Goal: Task Accomplishment & Management: Manage account settings

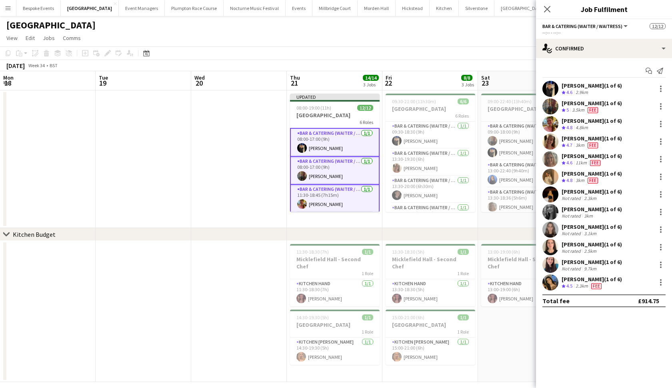
scroll to position [154, 0]
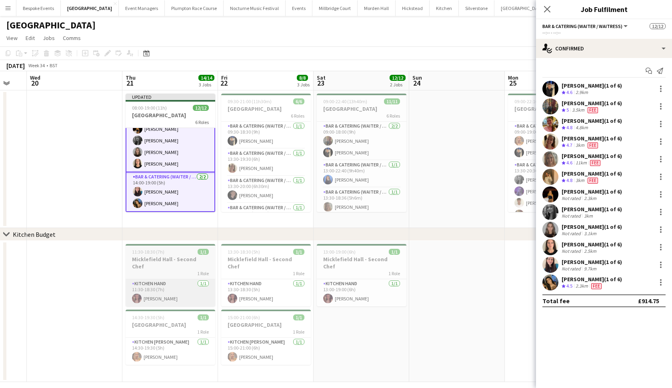
click at [170, 280] on app-card-role "Kitchen Hand [DATE] 11:30-18:30 (7h) [PERSON_NAME]" at bounding box center [171, 292] width 90 height 27
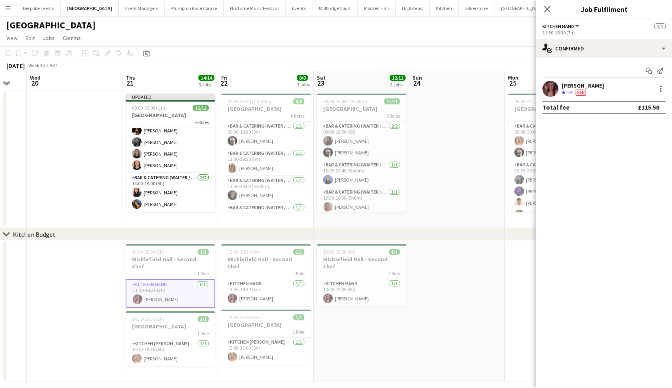
scroll to position [149, 0]
click at [147, 355] on app-card-role "Kitchen Porter 1/1 14:30-19:30 (5h) Beatrice Vane" at bounding box center [171, 352] width 90 height 27
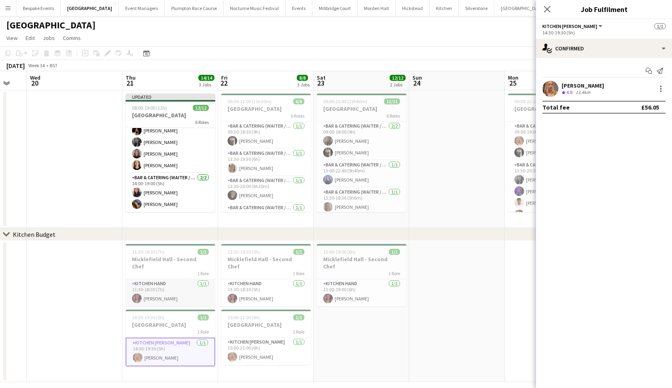
click at [163, 284] on app-card-role "Kitchen Hand 1/1 11:30-18:30 (7h) Alessia Rossetti" at bounding box center [171, 292] width 90 height 27
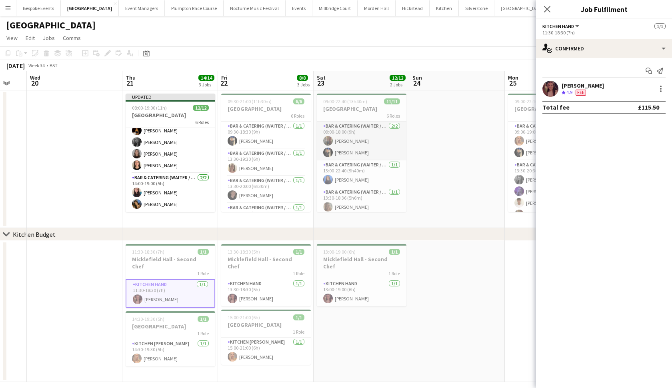
scroll to position [0, 0]
click at [331, 9] on button "[GEOGRAPHIC_DATA]" at bounding box center [334, 8] width 45 height 16
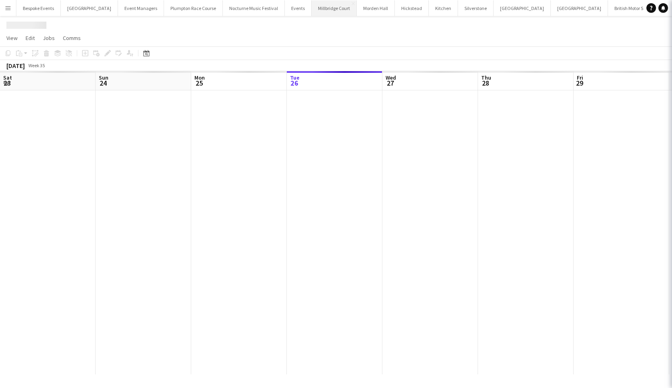
scroll to position [0, 191]
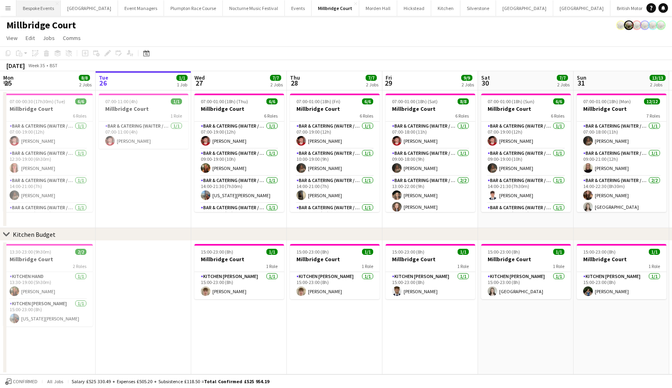
click at [33, 8] on button "Bespoke Events Close" at bounding box center [38, 8] width 44 height 16
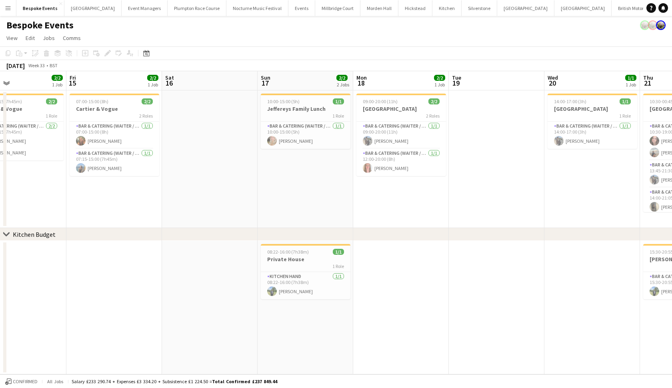
scroll to position [0, 221]
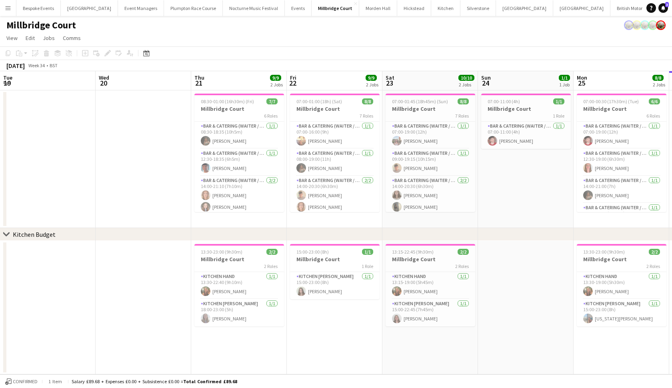
scroll to position [0, 191]
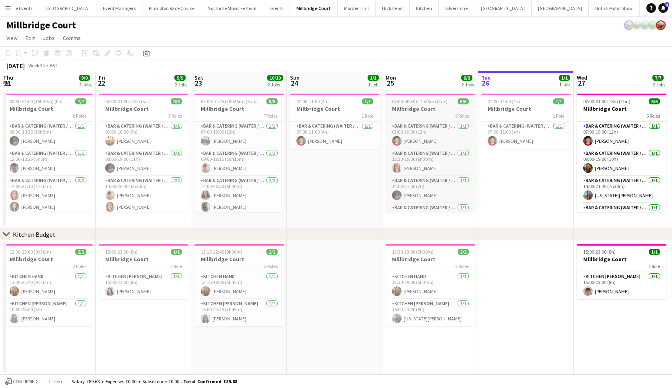
click at [415, 112] on div "6 Roles" at bounding box center [430, 115] width 90 height 6
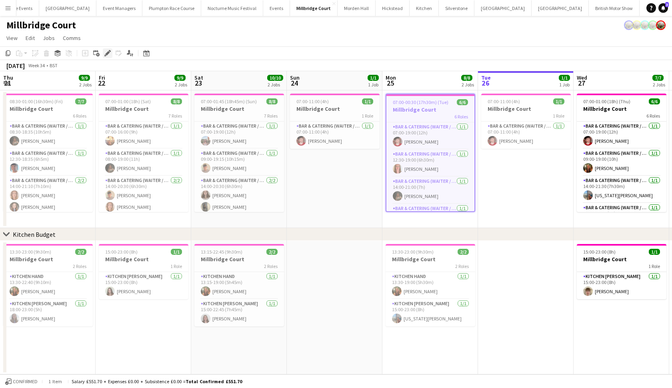
click at [105, 56] on icon at bounding box center [105, 55] width 2 height 2
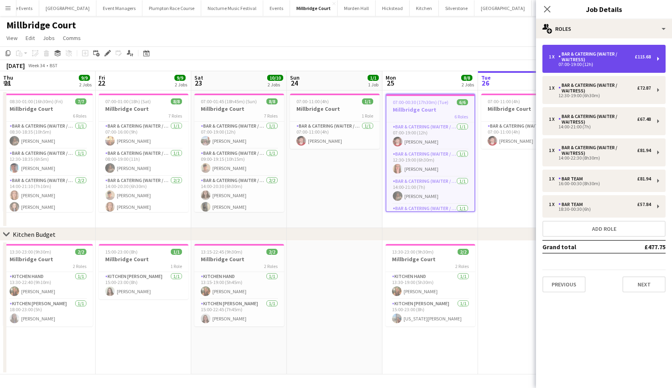
click at [597, 66] on div "1 x Bar & Catering (Waiter / waitress) £115.68 07:00-19:00 (12h)" at bounding box center [603, 59] width 123 height 28
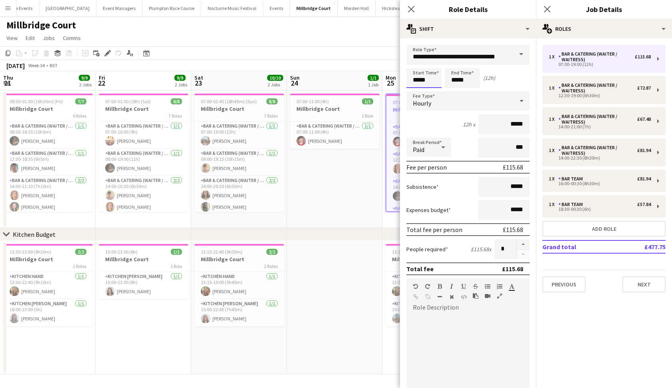
click at [419, 80] on body "Menu Boards Boards Boards All jobs Status Workforce Workforce My Workforce Recr…" at bounding box center [336, 194] width 672 height 388
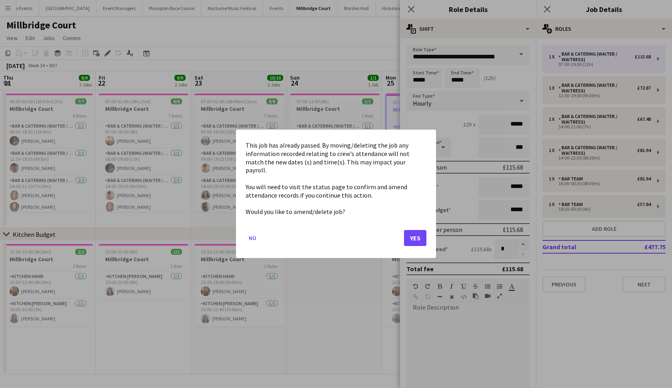
click at [412, 233] on button "Yes" at bounding box center [415, 238] width 22 height 16
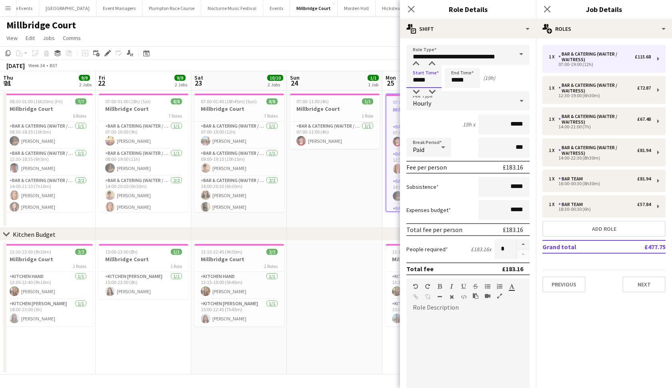
type input "*****"
click at [467, 83] on input "*****" at bounding box center [462, 78] width 35 height 20
type input "*****"
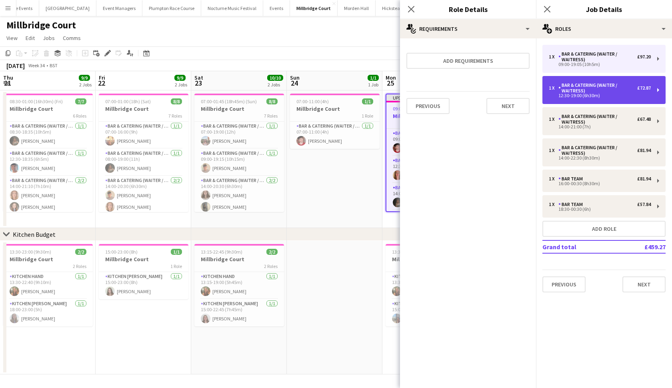
click at [616, 86] on div "Bar & Catering (Waiter / waitress)" at bounding box center [597, 87] width 79 height 11
type input "*****"
type input "******"
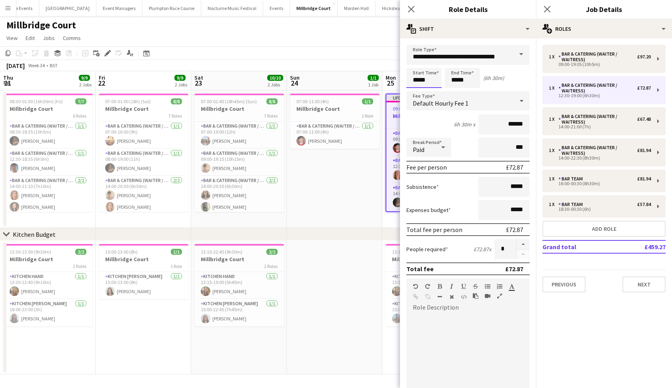
click at [424, 80] on input "*****" at bounding box center [423, 78] width 35 height 20
type input "*****"
click at [469, 82] on input "*****" at bounding box center [462, 78] width 35 height 20
type input "*****"
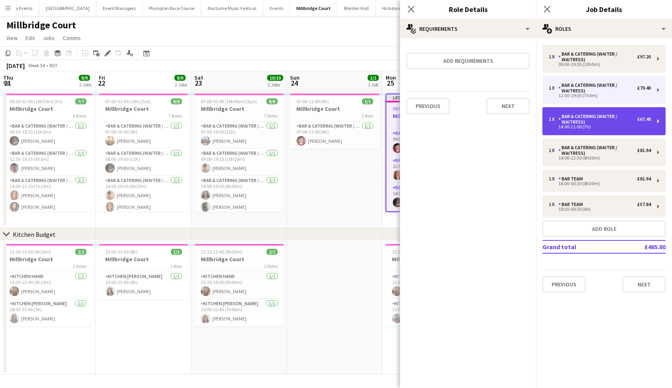
click at [609, 133] on div "1 x Bar & Catering (Waiter / waitress) £67.48 14:00-21:00 (7h)" at bounding box center [603, 121] width 123 height 28
type input "*****"
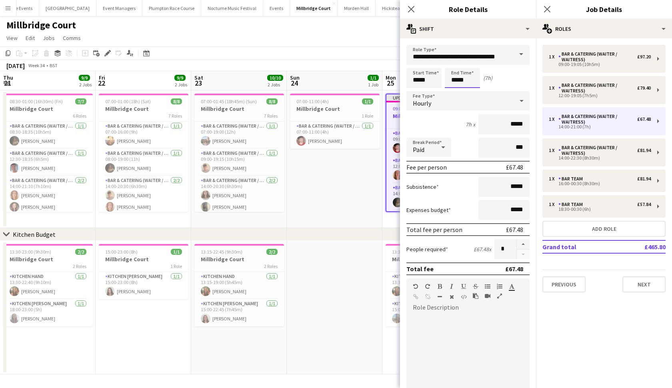
click at [469, 80] on input "*****" at bounding box center [462, 78] width 35 height 20
type input "*****"
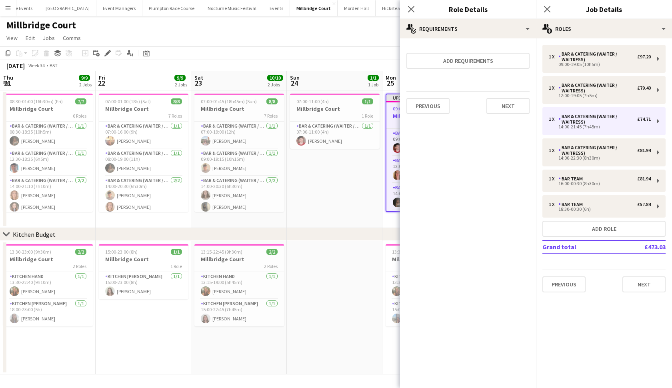
click at [337, 226] on app-date-cell "07:00-11:00 (4h) 1/1 Millbridge Court 1 Role Bar & Catering (Waiter / waitress)…" at bounding box center [335, 159] width 96 height 138
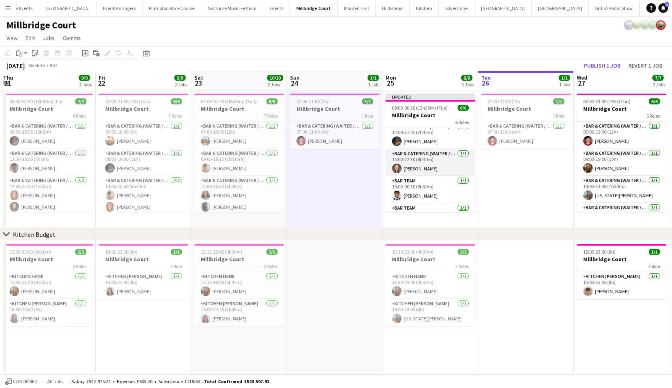
scroll to position [62, 0]
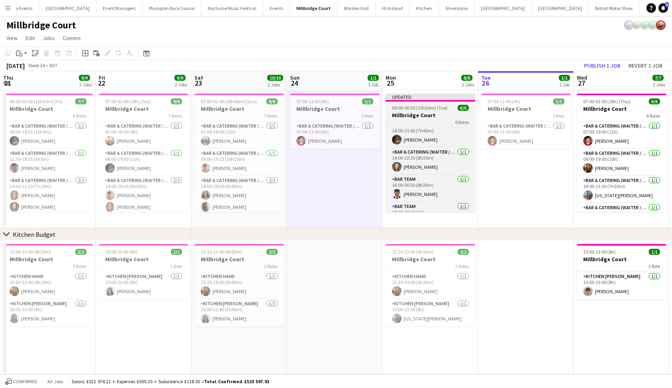
click at [425, 113] on h3 "Millbridge Court" at bounding box center [430, 115] width 90 height 7
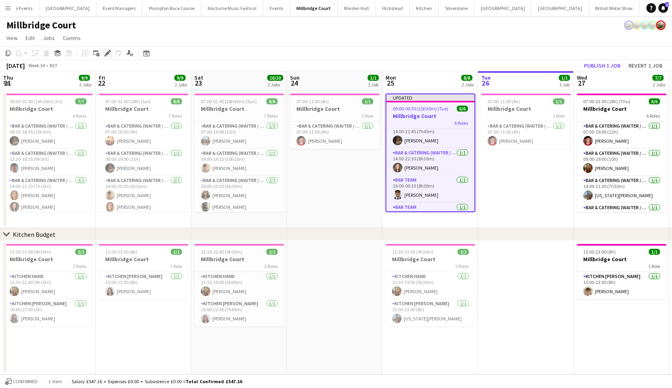
click at [110, 52] on icon "Edit" at bounding box center [107, 53] width 6 height 6
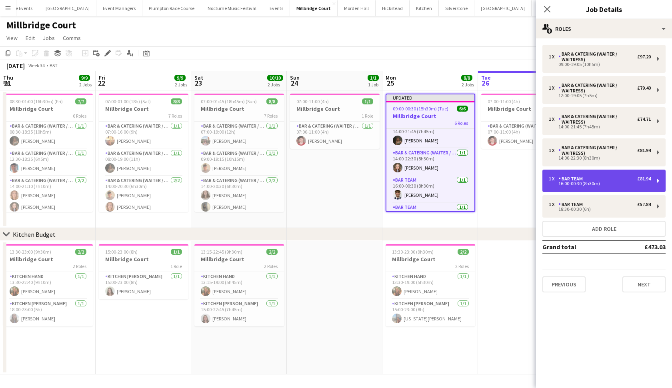
click at [591, 184] on div "16:00-00:30 (8h30m)" at bounding box center [600, 184] width 102 height 4
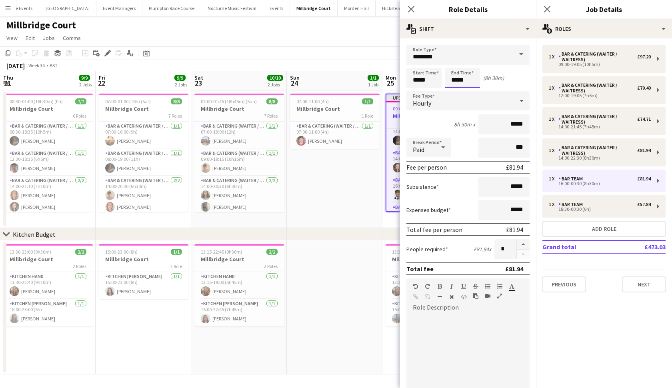
click at [457, 80] on body "Menu Boards Boards Boards All jobs Status Workforce Workforce My Workforce Recr…" at bounding box center [336, 194] width 672 height 388
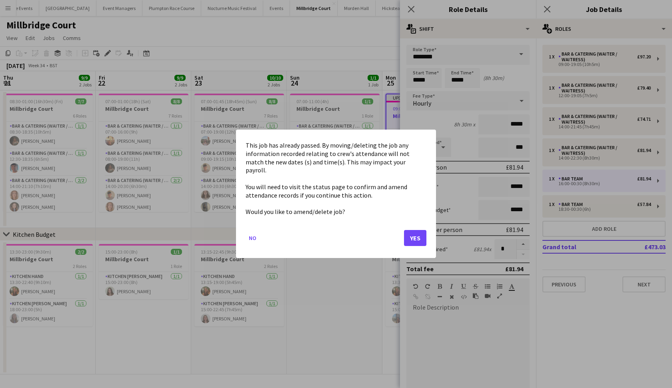
click at [413, 230] on button "Yes" at bounding box center [415, 238] width 22 height 16
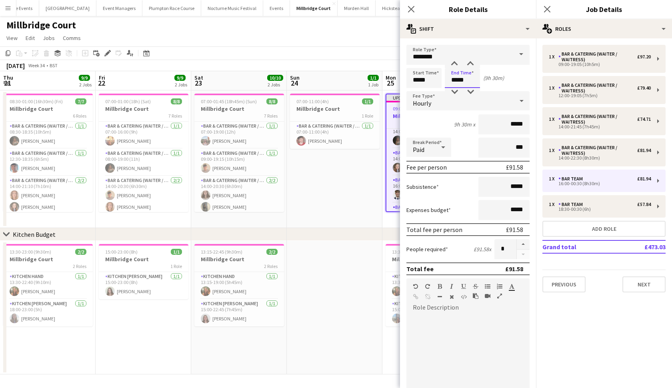
type input "*****"
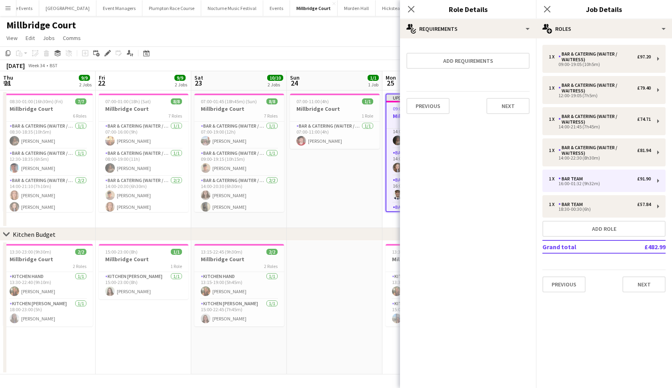
click at [326, 217] on app-date-cell "07:00-11:00 (4h) 1/1 Millbridge Court 1 Role Bar & Catering (Waiter / waitress)…" at bounding box center [335, 159] width 96 height 138
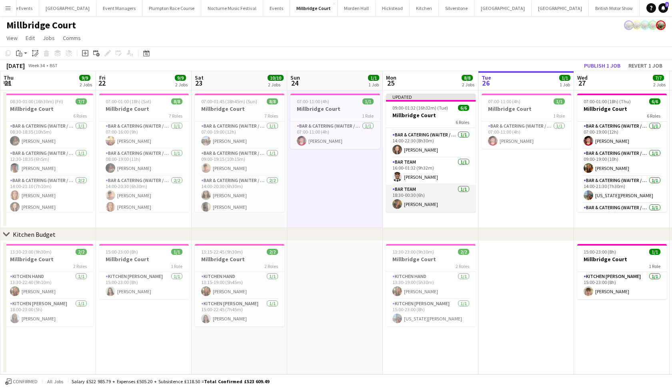
scroll to position [79, 0]
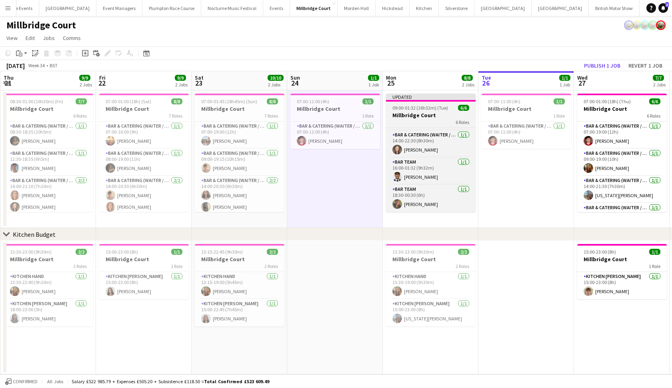
click at [430, 104] on app-job-card "Updated 09:00-01:32 (16h32m) (Tue) 6/6 Millbridge Court 6 Roles Bar & Catering …" at bounding box center [431, 153] width 90 height 118
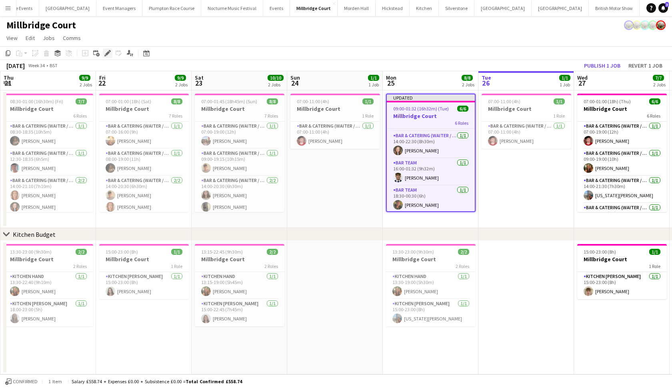
click at [108, 52] on icon at bounding box center [107, 53] width 4 height 4
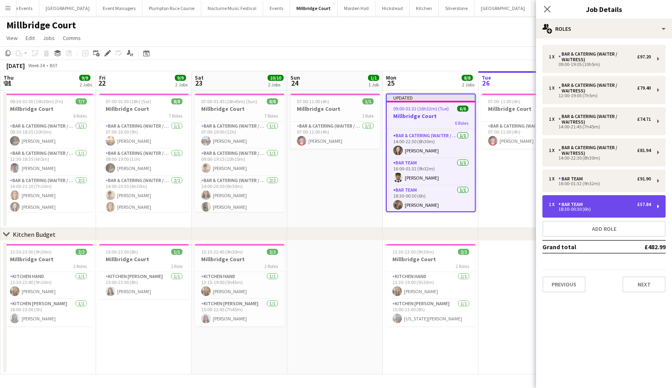
click at [581, 207] on div "18:30-00:30 (6h)" at bounding box center [600, 209] width 102 height 4
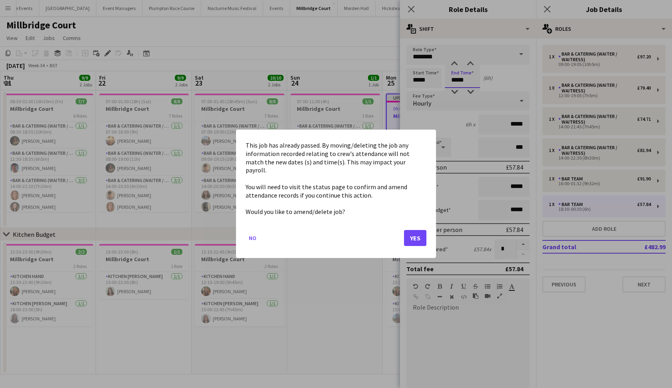
click at [467, 82] on body "Menu Boards Boards Boards All jobs Status Workforce Workforce My Workforce Recr…" at bounding box center [336, 194] width 672 height 388
click at [409, 234] on button "Yes" at bounding box center [415, 238] width 22 height 16
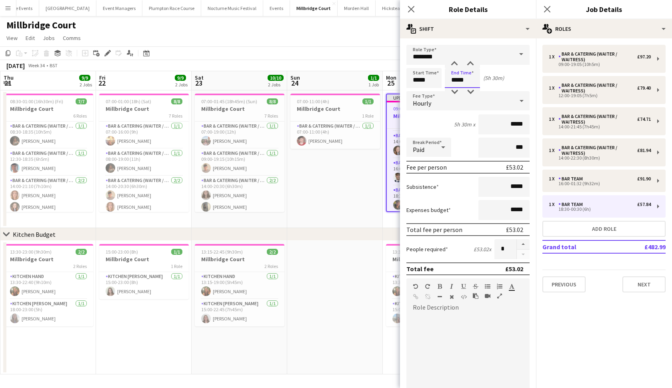
type input "*****"
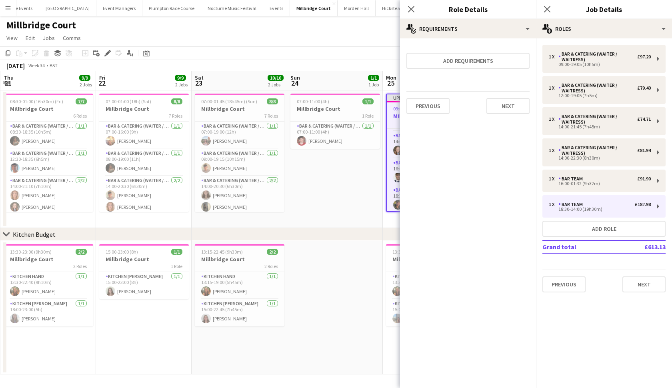
click at [339, 269] on app-date-cell at bounding box center [335, 308] width 96 height 134
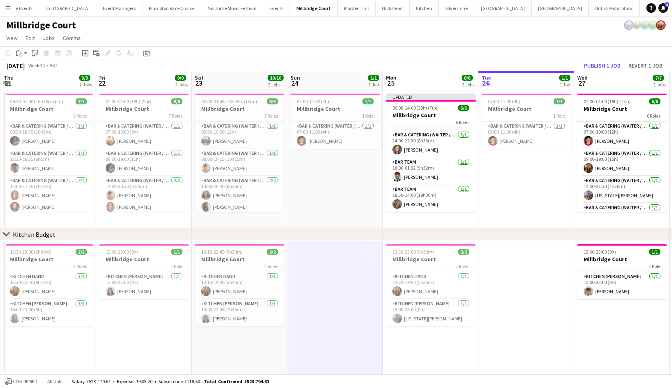
scroll to position [0, 0]
click at [403, 256] on h3 "Millbridge Court" at bounding box center [431, 259] width 90 height 7
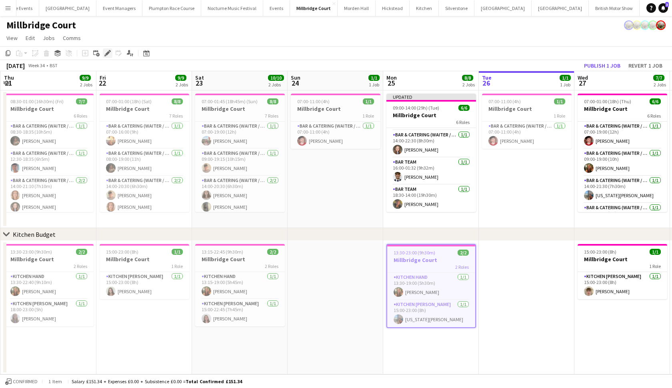
click at [109, 52] on icon at bounding box center [107, 53] width 4 height 4
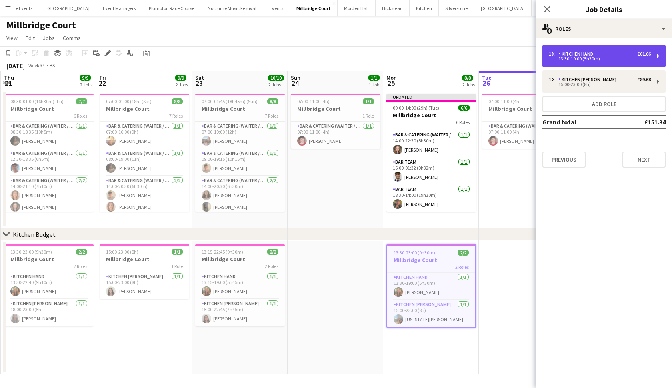
click at [583, 55] on div "Kitchen Hand" at bounding box center [577, 54] width 38 height 6
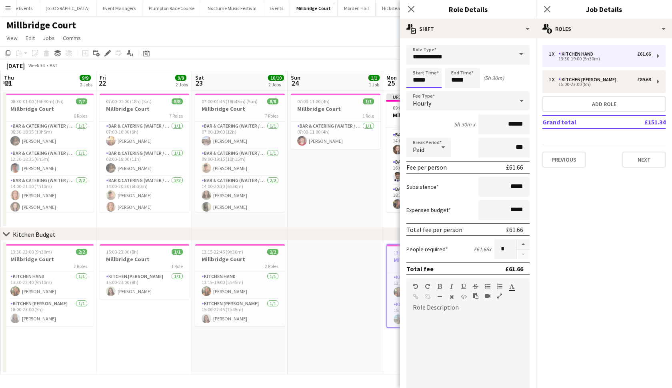
click at [423, 80] on body "Menu Boards Boards Boards All jobs Status Workforce Workforce My Workforce Recr…" at bounding box center [336, 194] width 672 height 388
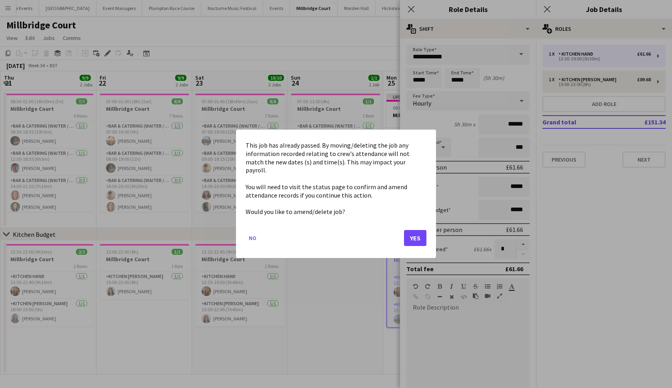
click at [421, 230] on button "Yes" at bounding box center [415, 238] width 22 height 16
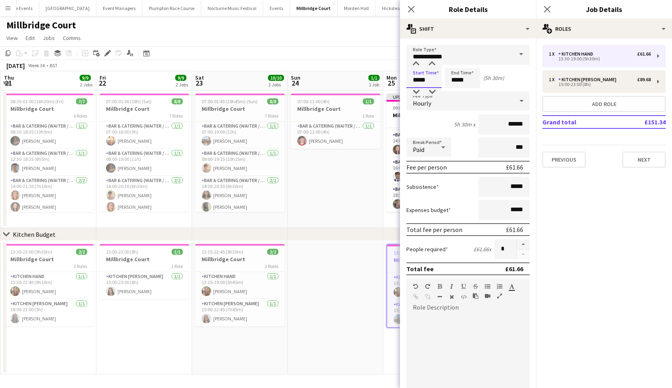
click at [423, 82] on input "*****" at bounding box center [423, 78] width 35 height 20
type input "*****"
click at [469, 81] on input "*****" at bounding box center [462, 78] width 35 height 20
type input "*****"
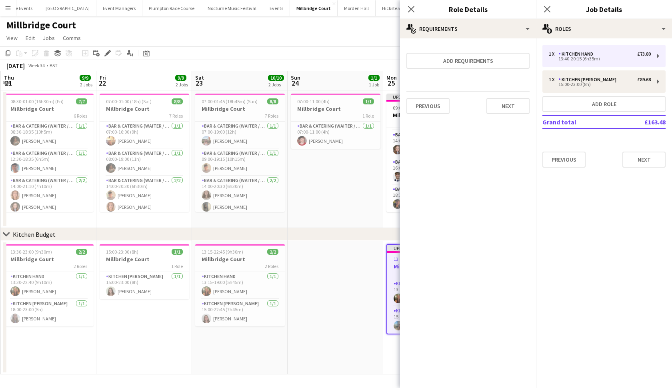
click at [355, 240] on div "chevron-right Kitchen Budget" at bounding box center [336, 234] width 672 height 13
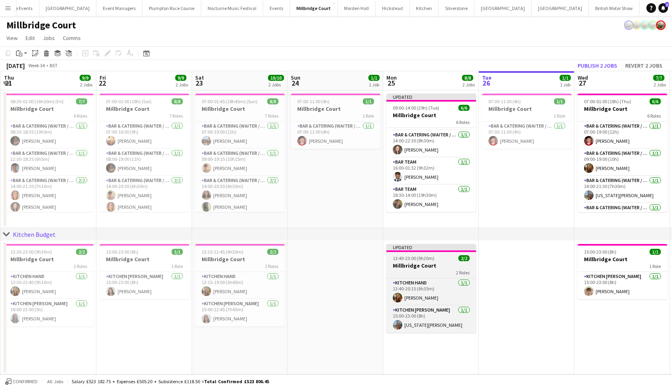
click at [417, 260] on span "13:40-23:00 (9h20m)" at bounding box center [414, 258] width 42 height 6
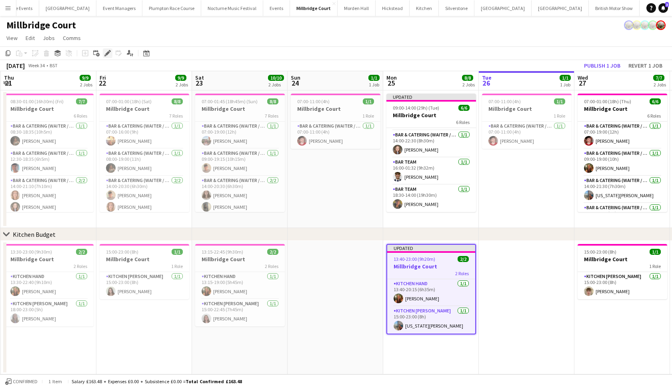
click at [110, 54] on icon "Edit" at bounding box center [107, 53] width 6 height 6
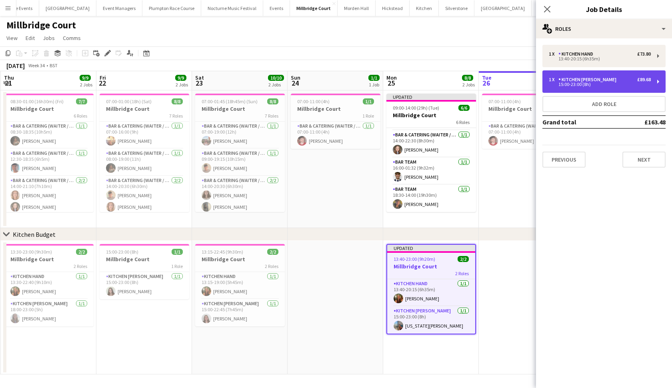
click at [590, 84] on div "15:00-23:00 (8h)" at bounding box center [600, 84] width 102 height 4
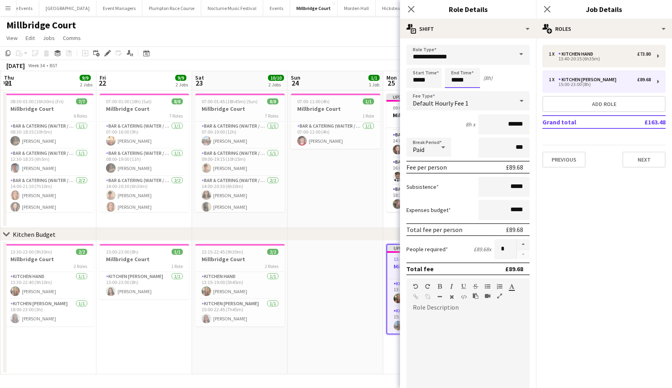
click at [457, 82] on body "Menu Boards Boards Boards All jobs Status Workforce Workforce My Workforce Recr…" at bounding box center [336, 194] width 672 height 388
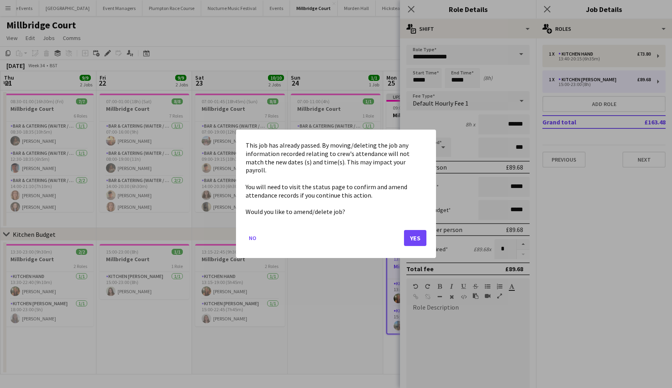
click at [412, 236] on button "Yes" at bounding box center [415, 238] width 22 height 16
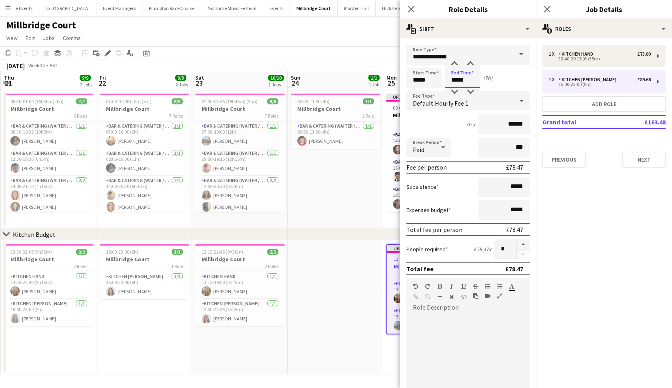
type input "*****"
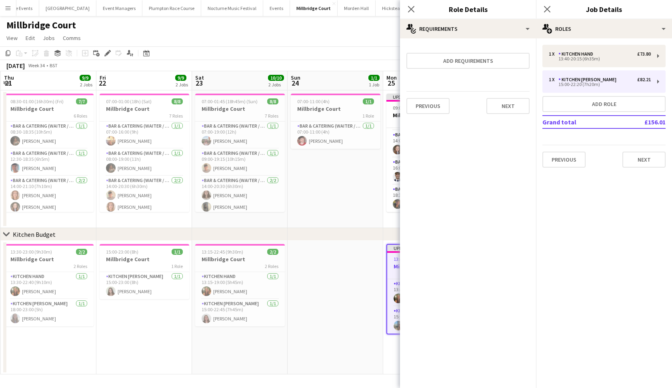
click at [341, 316] on app-date-cell at bounding box center [335, 308] width 96 height 134
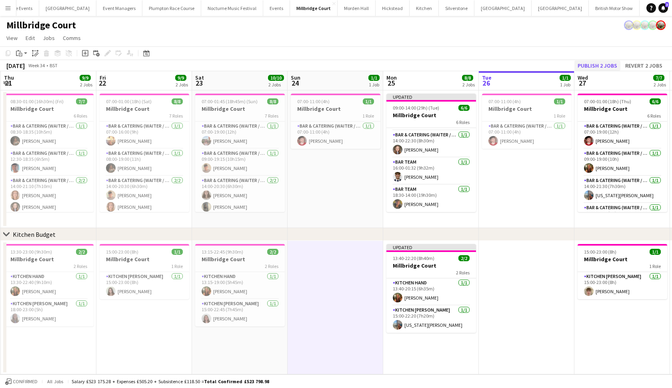
click at [599, 63] on button "Publish 2 jobs" at bounding box center [597, 65] width 46 height 10
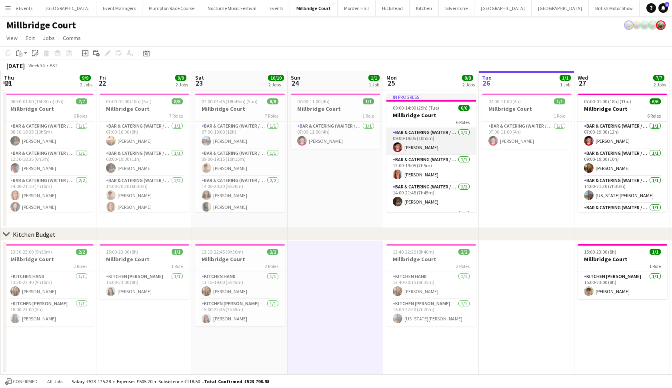
scroll to position [0, 0]
click at [438, 145] on app-card-role "Bar & Catering (Waiter / waitress) [DATE] 09:00-19:05 (10h5m) [PERSON_NAME]" at bounding box center [431, 141] width 90 height 27
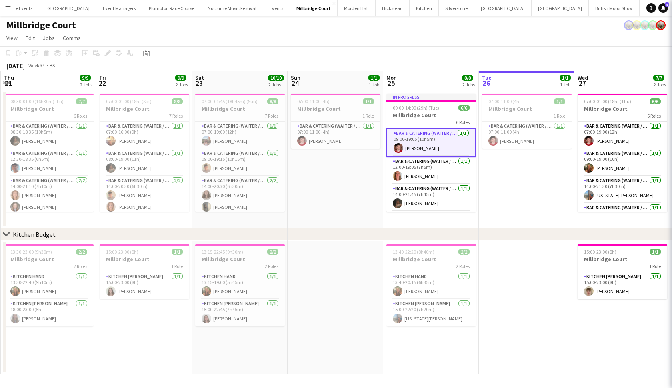
scroll to position [0, 0]
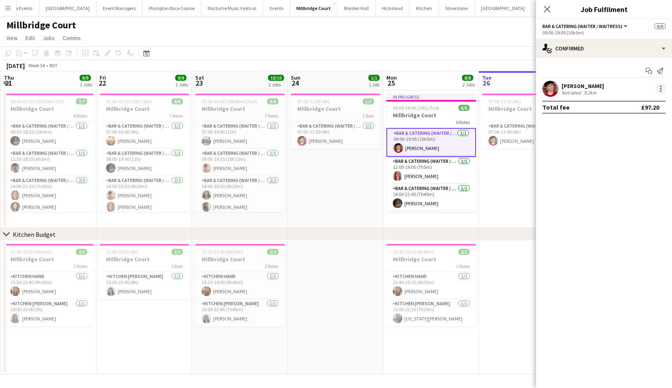
click at [660, 87] on div at bounding box center [661, 87] width 2 height 2
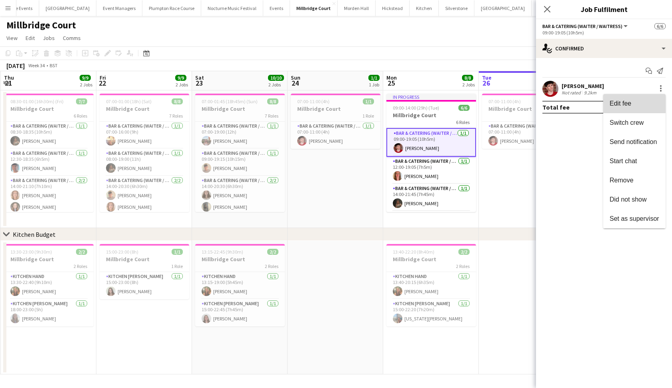
click at [644, 107] on span "Edit fee" at bounding box center [634, 103] width 50 height 7
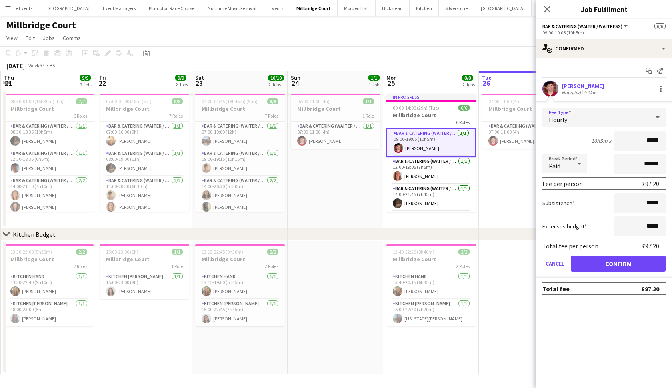
click at [563, 122] on span "Hourly" at bounding box center [558, 120] width 18 height 8
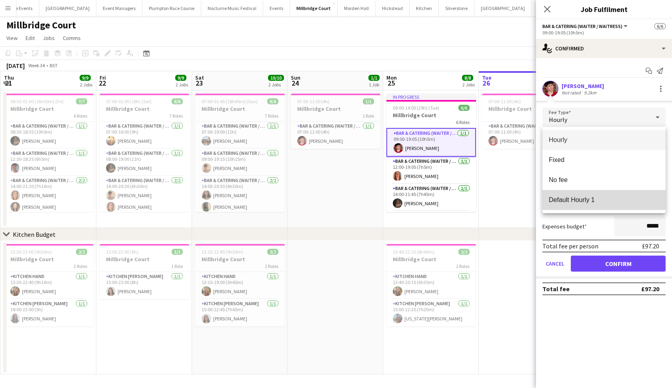
click at [579, 197] on span "Default Hourly 1" at bounding box center [604, 200] width 110 height 8
type input "******"
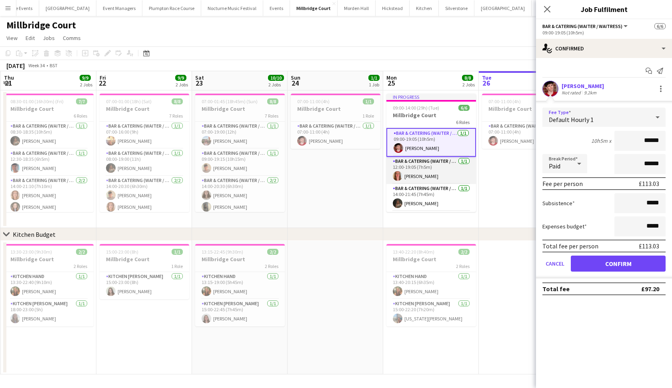
click at [425, 165] on app-card-role "Bar & Catering (Waiter / waitress) [DATE] 12:00-19:05 (7h5m) [PERSON_NAME]" at bounding box center [431, 170] width 90 height 27
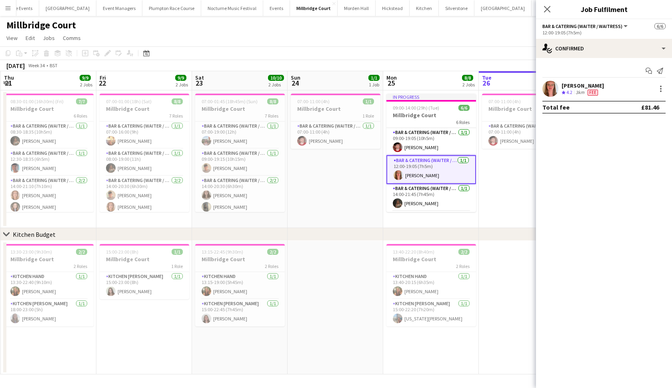
click at [663, 83] on div "[PERSON_NAME] Crew rating 4.2 3km Fee" at bounding box center [604, 89] width 136 height 16
click at [662, 88] on div at bounding box center [661, 89] width 10 height 10
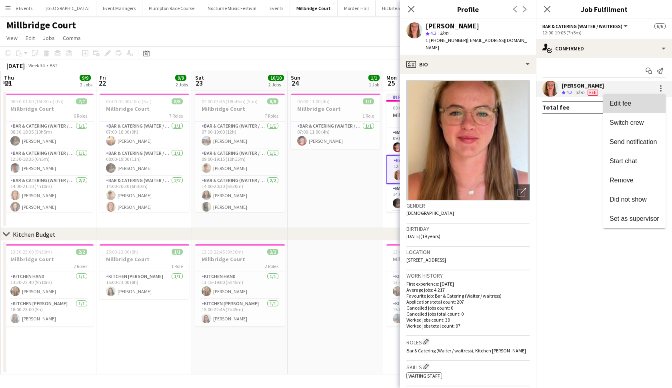
click at [636, 103] on span "Edit fee" at bounding box center [634, 103] width 50 height 7
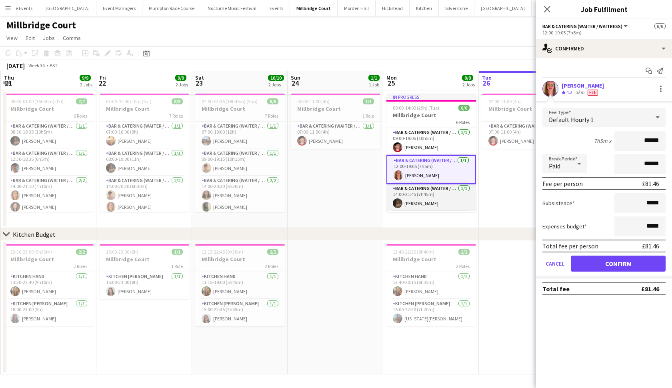
click at [441, 202] on app-card-role "Bar & Catering (Waiter / waitress) [DATE] 14:00-21:45 (7h45m) [PERSON_NAME]" at bounding box center [431, 197] width 90 height 27
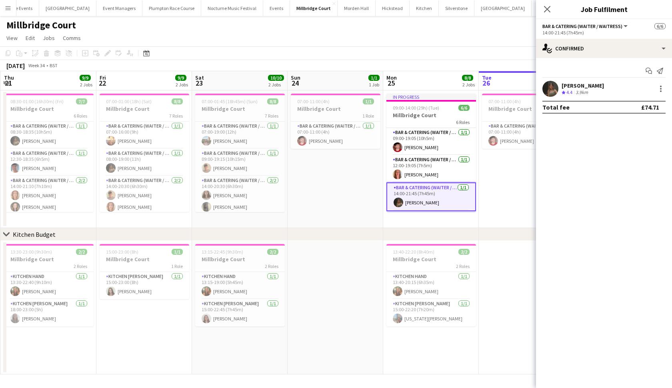
click at [659, 95] on div "[PERSON_NAME] Crew rating 4.4 3.9km" at bounding box center [604, 89] width 136 height 16
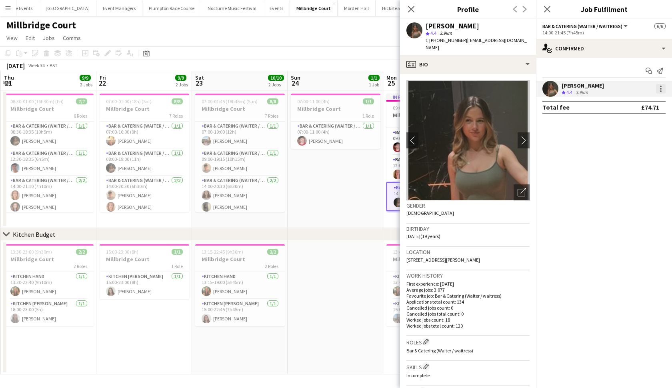
click at [661, 90] on div at bounding box center [661, 89] width 10 height 10
click at [643, 104] on span "Edit fee" at bounding box center [634, 103] width 50 height 7
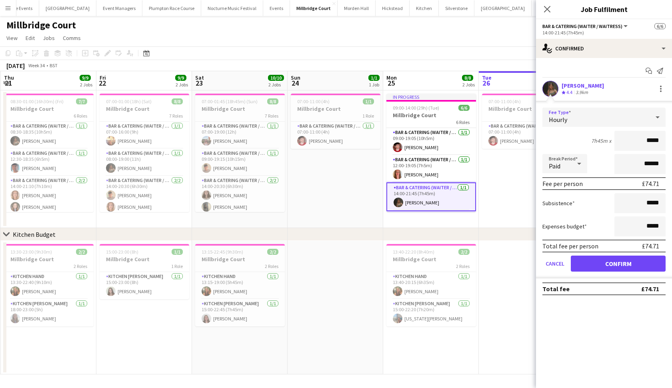
click at [575, 122] on div "Hourly" at bounding box center [595, 117] width 107 height 19
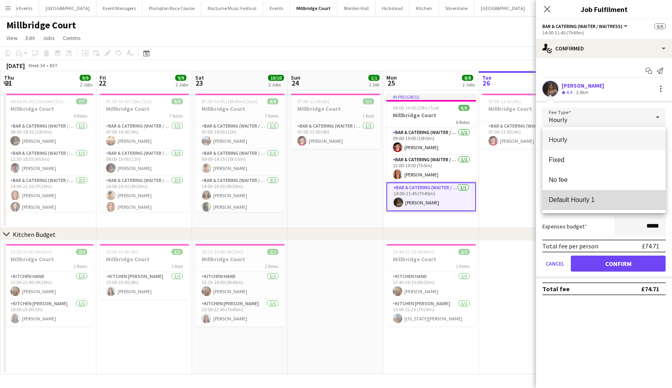
click at [577, 194] on mat-option "Default Hourly 1" at bounding box center [603, 200] width 123 height 20
type input "******"
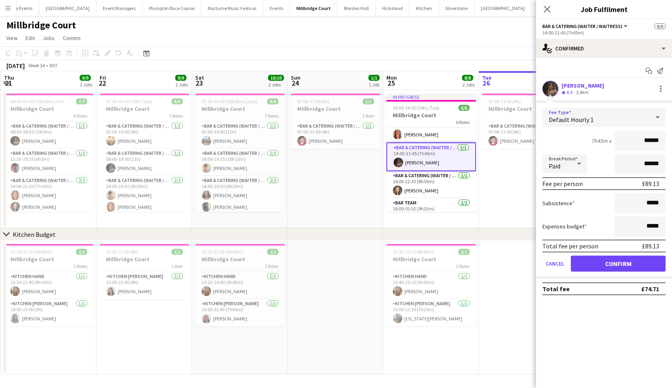
scroll to position [42, 0]
click at [427, 184] on app-card-role "Bar & Catering (Waiter / waitress) [DATE] 14:00-22:30 (8h30m) [PERSON_NAME]" at bounding box center [431, 182] width 90 height 27
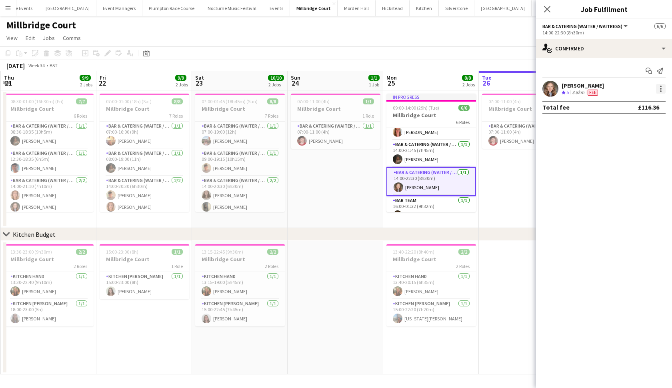
click at [663, 89] on div at bounding box center [661, 89] width 10 height 10
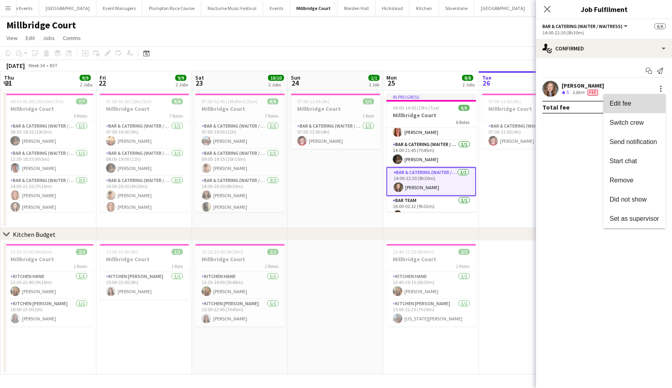
click at [629, 101] on span "Edit fee" at bounding box center [620, 103] width 22 height 7
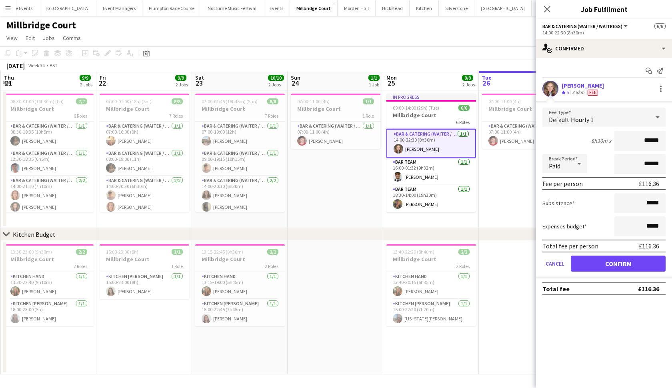
scroll to position [81, 0]
click at [416, 179] on app-card-role "Bar Team [DATE] 16:00-01:32 (9h32m) [PERSON_NAME]" at bounding box center [431, 171] width 90 height 27
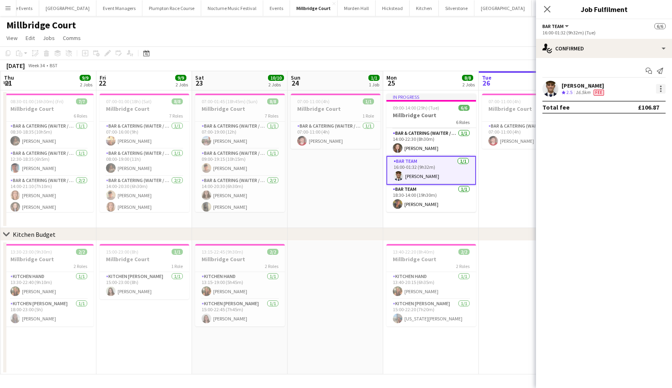
click at [656, 86] on div at bounding box center [661, 89] width 10 height 10
click at [639, 102] on span "Edit fee" at bounding box center [634, 103] width 50 height 7
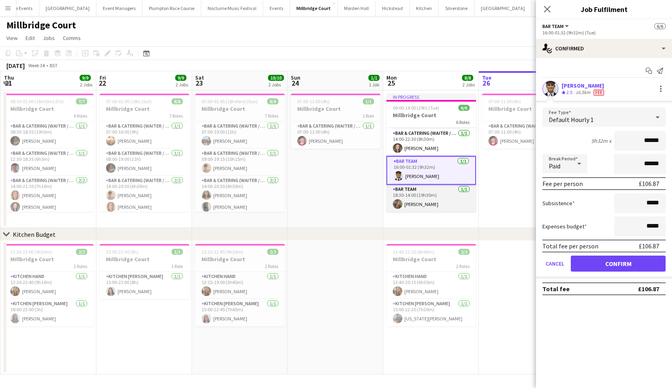
scroll to position [0, 0]
click at [424, 200] on app-card-role "Bar Team [DATE] 18:30-14:00 (19h30m) [PERSON_NAME]" at bounding box center [431, 198] width 90 height 27
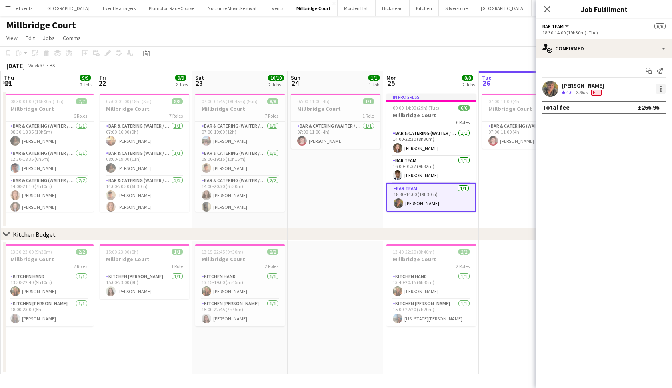
click at [661, 85] on div at bounding box center [661, 89] width 10 height 10
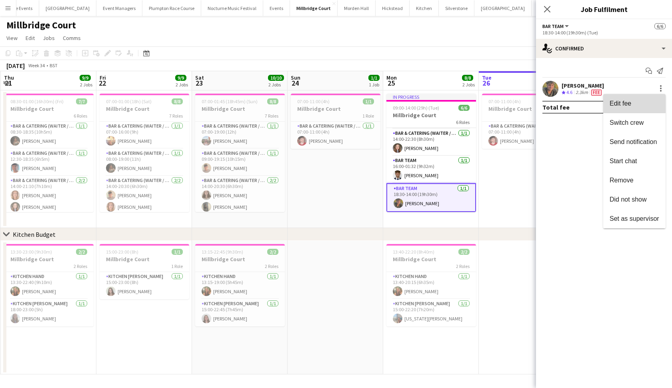
click at [648, 102] on span "Edit fee" at bounding box center [634, 103] width 50 height 7
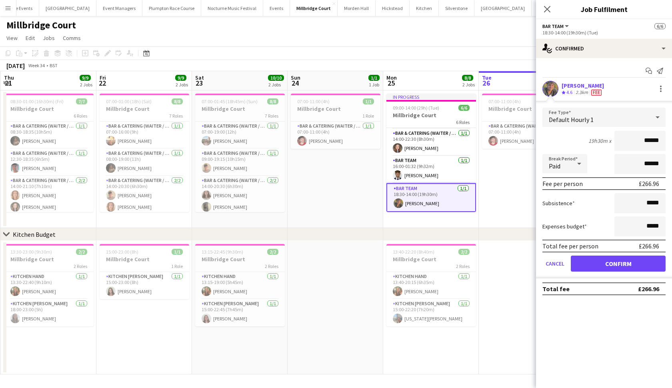
click at [603, 260] on button "Confirm" at bounding box center [618, 264] width 95 height 16
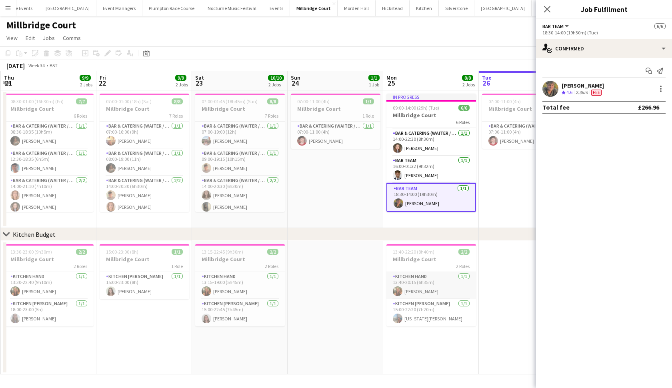
click at [434, 283] on app-card-role "Kitchen Hand [DATE] 13:40-20:15 (6h35m) [PERSON_NAME]" at bounding box center [431, 285] width 90 height 27
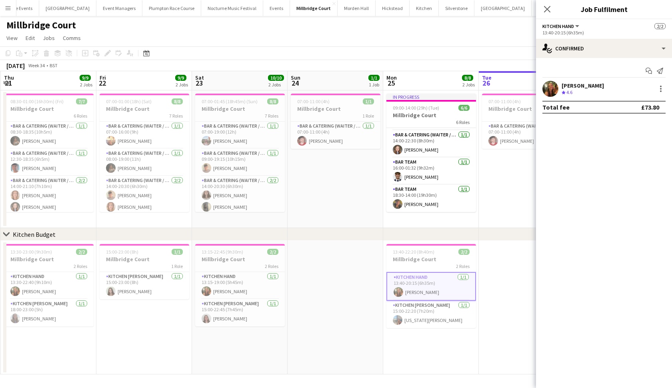
scroll to position [79, 0]
click at [666, 88] on div "[PERSON_NAME] Crew rating 4.6" at bounding box center [604, 89] width 136 height 16
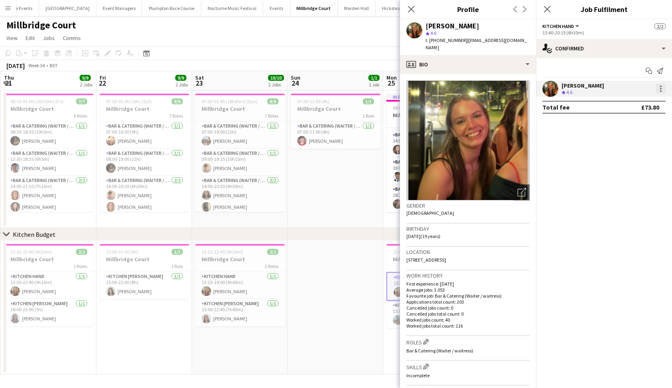
click at [661, 89] on div at bounding box center [661, 89] width 2 height 2
click at [640, 104] on span "Edit fee" at bounding box center [634, 103] width 50 height 7
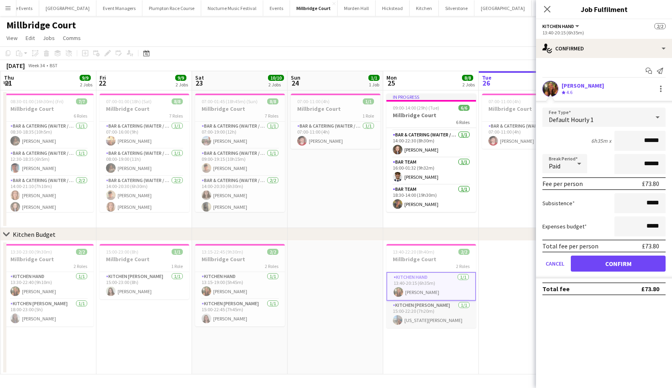
click at [450, 310] on app-card-role "Kitchen [PERSON_NAME] [DATE] 15:00-22:20 (7h20m) [US_STATE][PERSON_NAME]" at bounding box center [431, 314] width 90 height 27
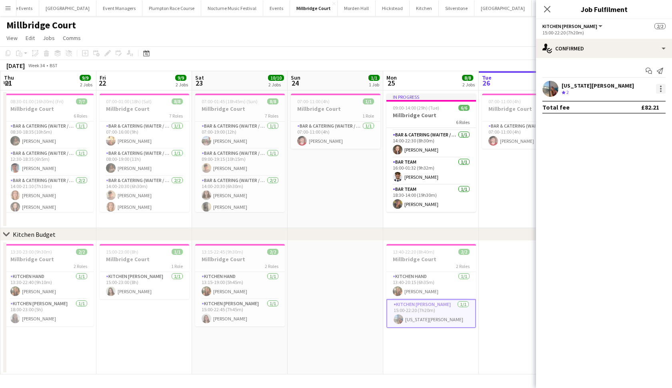
click at [662, 90] on div at bounding box center [661, 89] width 10 height 10
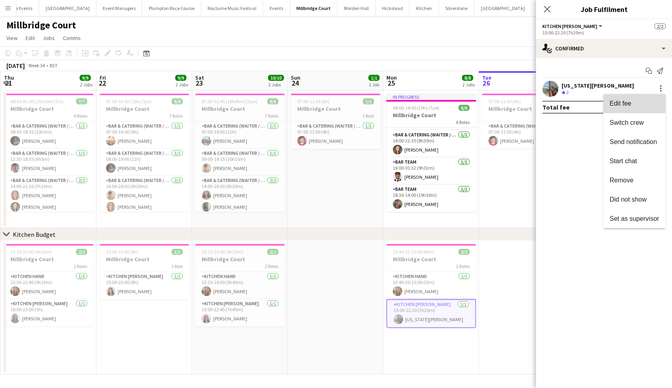
click at [637, 110] on button "Edit fee" at bounding box center [634, 103] width 62 height 19
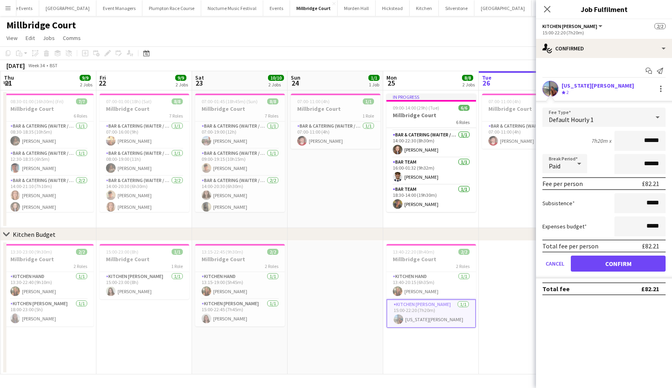
click at [343, 247] on app-date-cell at bounding box center [335, 308] width 96 height 134
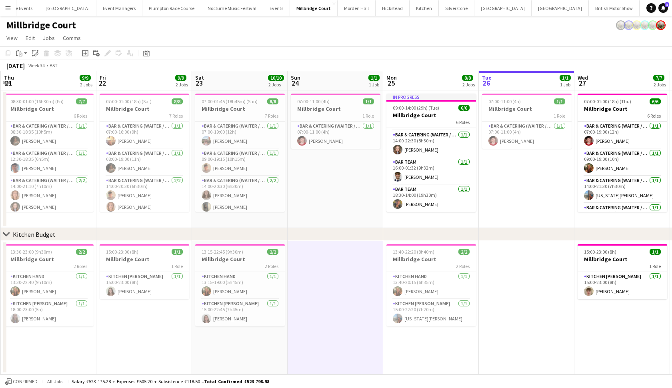
click at [599, 54] on app-toolbar "Copy Paste Paste Command V Paste with crew Command Shift V Paste linked Job [GE…" at bounding box center [336, 53] width 672 height 14
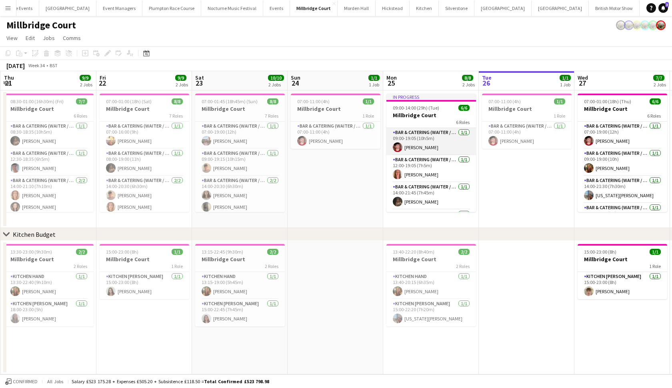
scroll to position [0, 0]
click at [422, 146] on app-card-role "Bar & Catering (Waiter / waitress) [DATE] 09:00-19:05 (10h5m) [PERSON_NAME]" at bounding box center [431, 141] width 90 height 27
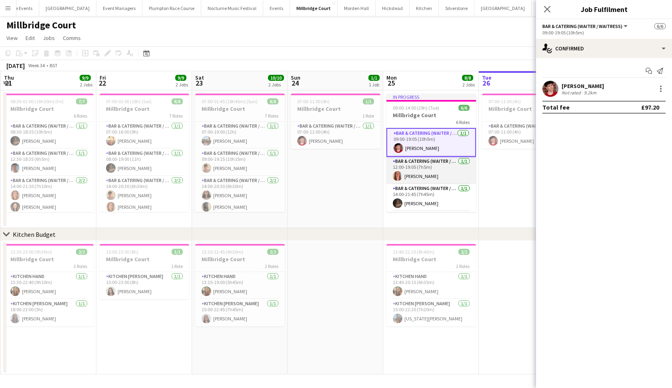
click at [419, 161] on app-card-role "Bar & Catering (Waiter / waitress) [DATE] 12:00-19:05 (7h5m) [PERSON_NAME]" at bounding box center [431, 170] width 90 height 27
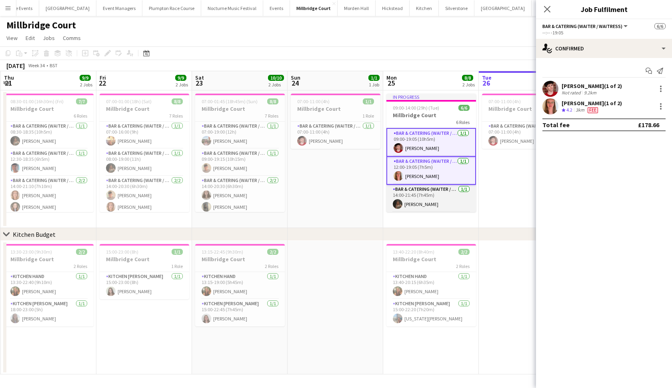
click at [417, 186] on app-card-role "Bar & Catering (Waiter / waitress) [DATE] 14:00-21:45 (7h45m) [PERSON_NAME]" at bounding box center [431, 198] width 90 height 27
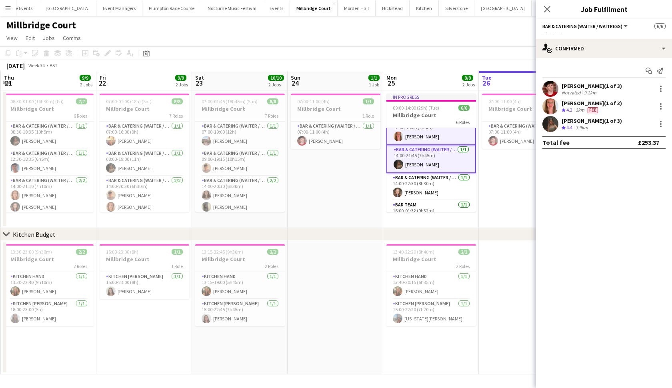
click at [417, 186] on app-card-role "Bar & Catering (Waiter / waitress) [DATE] 14:00-22:30 (8h30m) [PERSON_NAME]" at bounding box center [431, 186] width 90 height 27
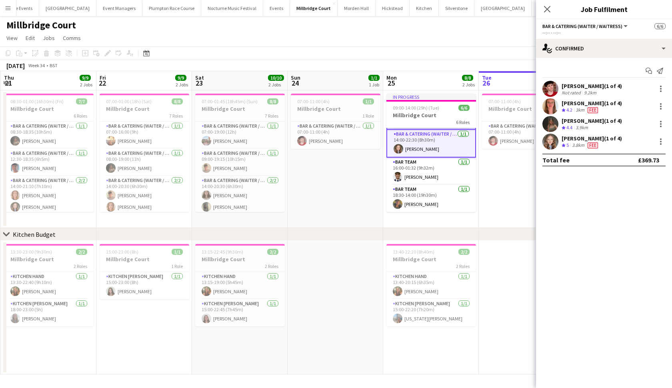
scroll to position [83, 0]
click at [417, 175] on app-card-role "Bar Team [DATE] 16:00-01:32 (9h32m) [PERSON_NAME]" at bounding box center [431, 171] width 90 height 27
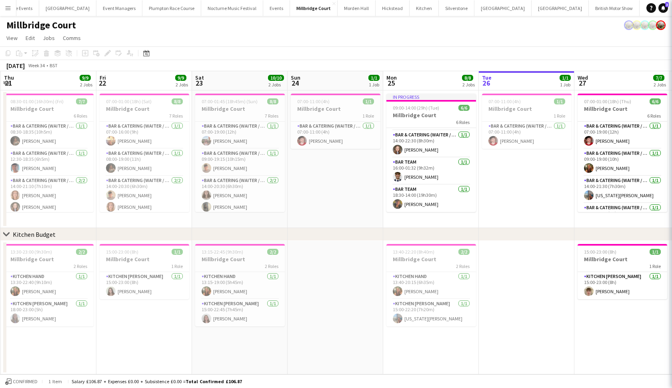
scroll to position [79, 0]
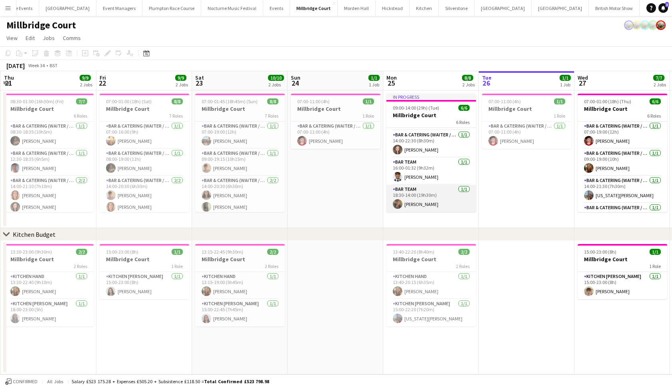
click at [417, 194] on app-card-role "Bar Team [DATE] 18:30-14:00 (19h30m) [PERSON_NAME]" at bounding box center [431, 198] width 90 height 27
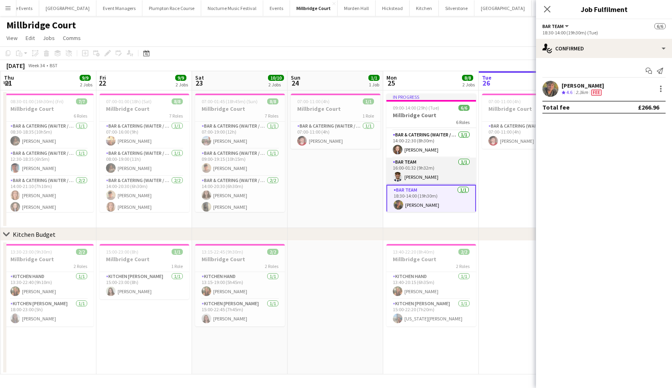
click at [417, 171] on app-card-role "Bar Team [DATE] 16:00-01:32 (9h32m) [PERSON_NAME]" at bounding box center [431, 171] width 90 height 27
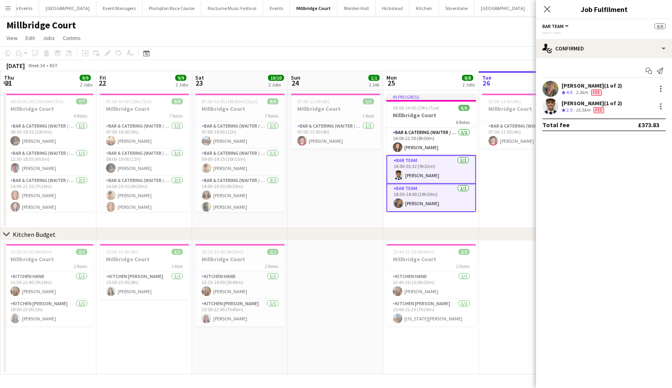
scroll to position [82, 0]
click at [406, 171] on app-card-role "Bar Team [DATE] 16:00-01:32 (9h32m) [PERSON_NAME]" at bounding box center [431, 169] width 90 height 29
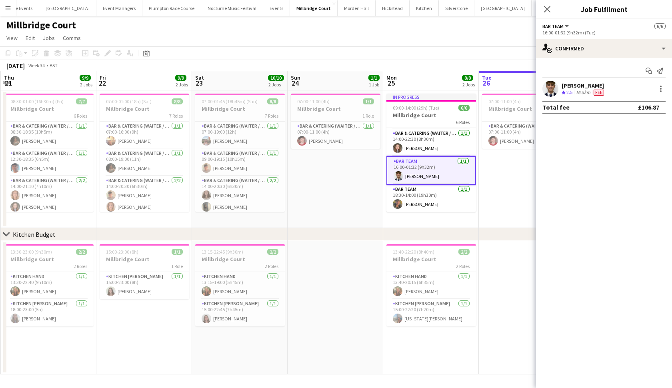
scroll to position [81, 0]
click at [408, 194] on app-card-role "Bar Team [DATE] 18:30-14:00 (19h30m) [PERSON_NAME]" at bounding box center [431, 198] width 90 height 27
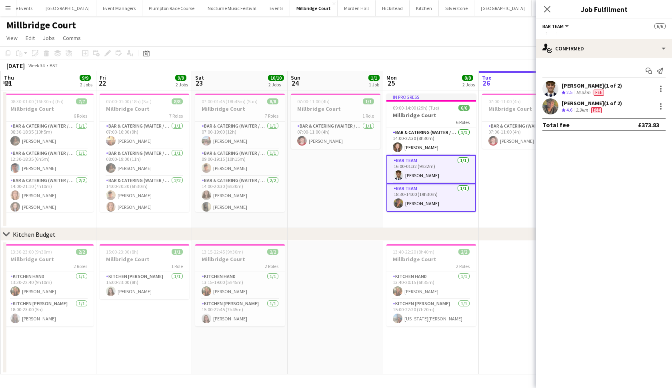
scroll to position [82, 0]
click at [413, 204] on app-card-role "Bar Team [DATE] 18:30-14:00 (19h30m) [PERSON_NAME]" at bounding box center [431, 198] width 90 height 28
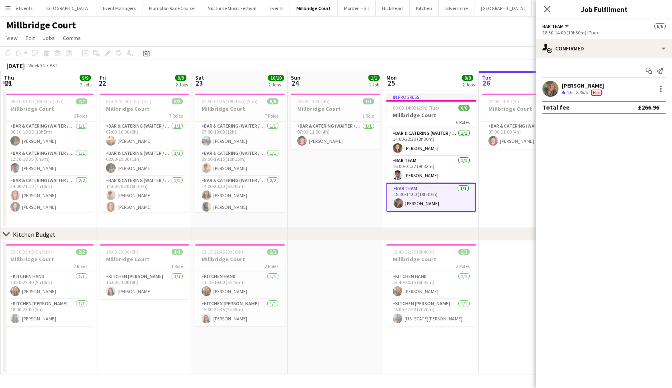
click at [413, 204] on app-card-role "Bar Team [DATE] 18:30-14:00 (19h30m) [PERSON_NAME]" at bounding box center [431, 197] width 90 height 29
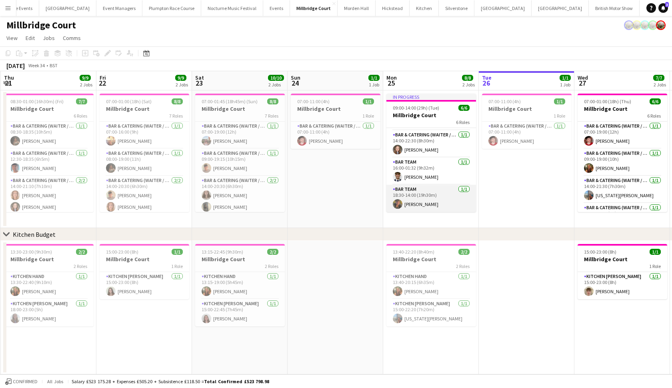
click at [439, 190] on app-card-role "Bar Team [DATE] 18:30-14:00 (19h30m) [PERSON_NAME]" at bounding box center [431, 198] width 90 height 27
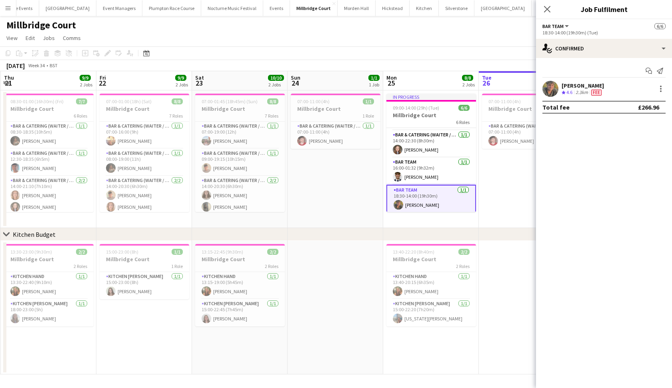
click at [551, 91] on app-user-avatar at bounding box center [550, 89] width 16 height 16
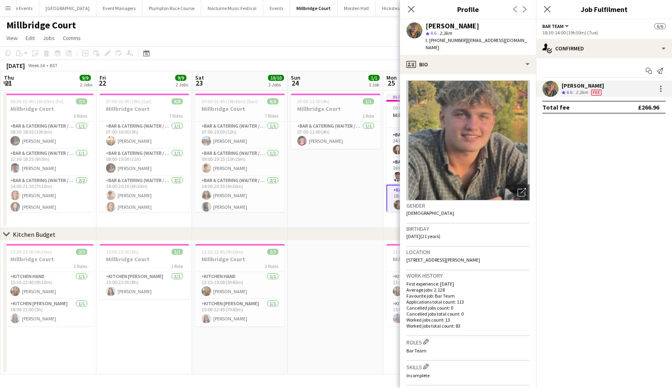
click at [338, 260] on app-date-cell at bounding box center [335, 308] width 96 height 134
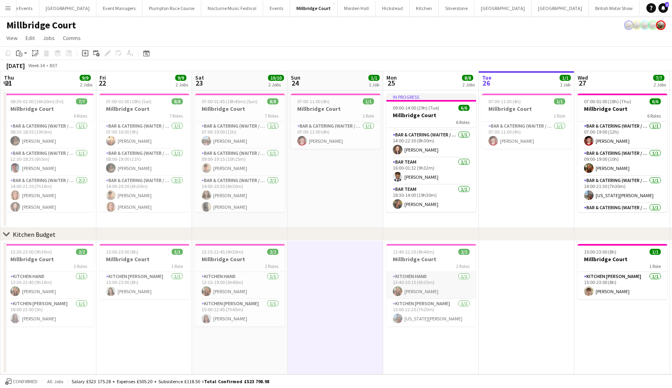
click at [402, 290] on app-card-role "Kitchen Hand [DATE] 13:40-20:15 (6h35m) [PERSON_NAME]" at bounding box center [431, 285] width 90 height 27
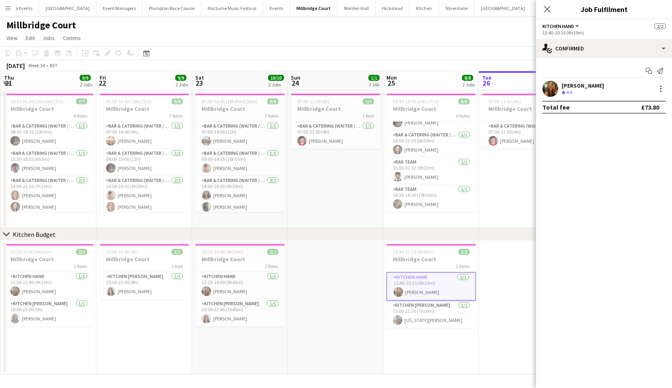
scroll to position [73, 0]
click at [260, 32] on app-page-menu "View Day view expanded Day view collapsed Month view Date picker Jump to [DATE]…" at bounding box center [336, 38] width 672 height 15
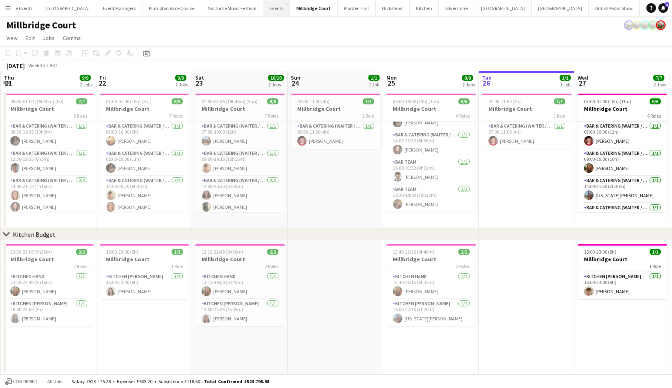
click at [263, 11] on button "Events Close" at bounding box center [276, 8] width 27 height 16
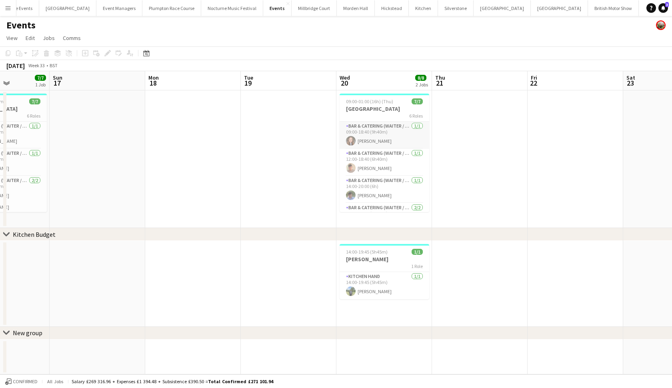
click at [374, 141] on app-card-role "Bar & Catering (Waiter / waitress) [DATE] 09:00-18:40 (9h40m) [PERSON_NAME]" at bounding box center [384, 135] width 90 height 27
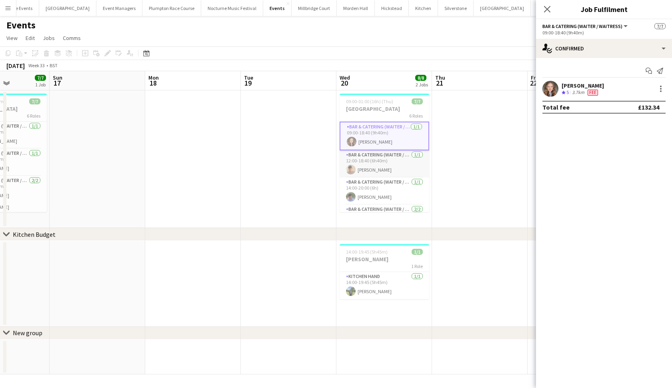
click at [373, 166] on app-card-role "Bar & Catering (Waiter / waitress) [DATE] 12:00-18:40 (6h40m) [PERSON_NAME]" at bounding box center [384, 163] width 90 height 27
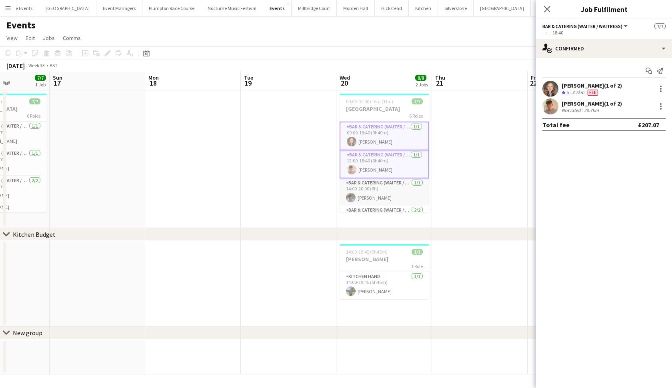
click at [370, 198] on app-card-role "Bar & Catering (Waiter / waitress) [DATE] 14:00-20:00 (6h) [PERSON_NAME]" at bounding box center [384, 191] width 90 height 27
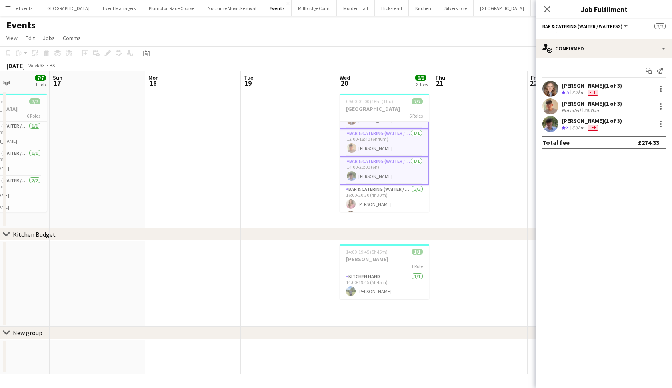
click at [370, 198] on app-card-role "Bar & Catering (Waiter / waitress) [DATE] 16:00-20:30 (4h30m) [PERSON_NAME] [PE…" at bounding box center [384, 204] width 90 height 39
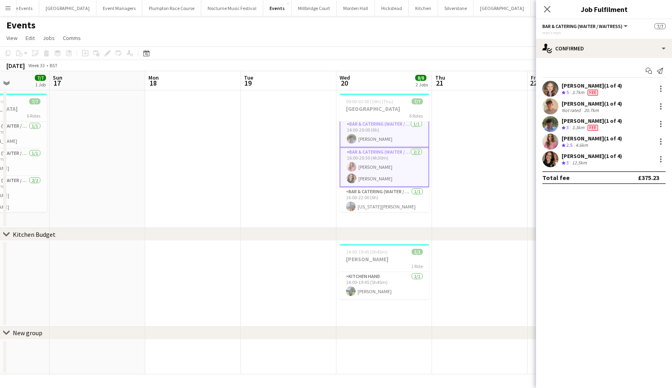
click at [370, 198] on app-card-role "Bar & Catering (Waiter / waitress) [DATE] 16:00-22:00 (6h) [US_STATE][PERSON_NA…" at bounding box center [384, 200] width 90 height 27
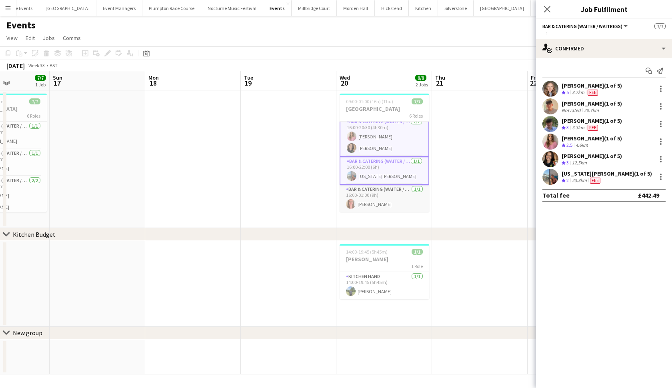
scroll to position [89, 0]
click at [396, 199] on app-card-role "Bar & Catering (Waiter / waitress) [DATE] 16:00-01:00 (9h) [PERSON_NAME]" at bounding box center [384, 198] width 90 height 27
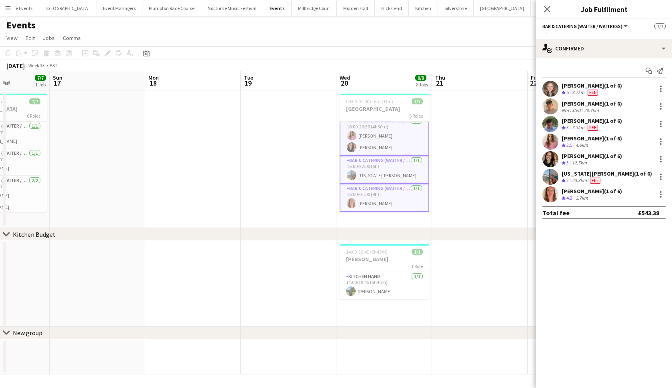
scroll to position [90, 0]
click at [23, 9] on button "Bespoke Events Close" at bounding box center [17, 8] width 44 height 16
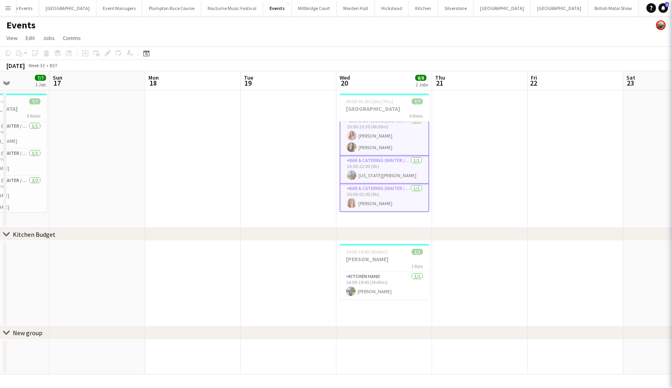
click at [23, 9] on button "Bespoke Events Close" at bounding box center [17, 8] width 44 height 16
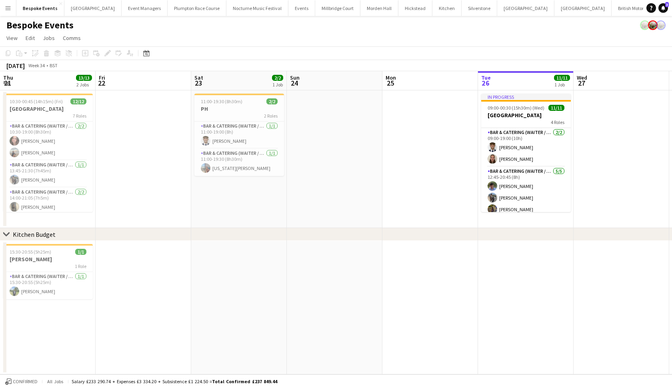
click at [3, 8] on button "Menu" at bounding box center [8, 8] width 16 height 16
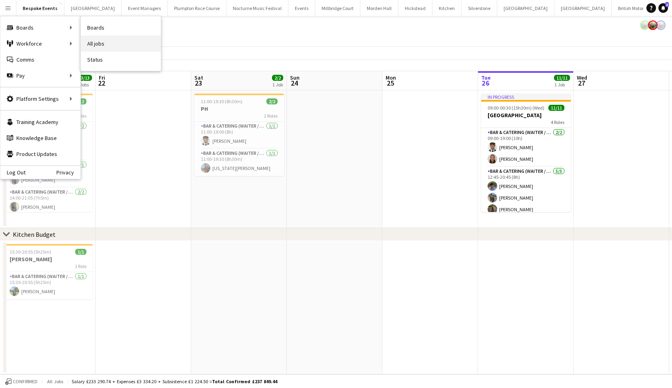
click at [108, 42] on link "All jobs" at bounding box center [121, 44] width 80 height 16
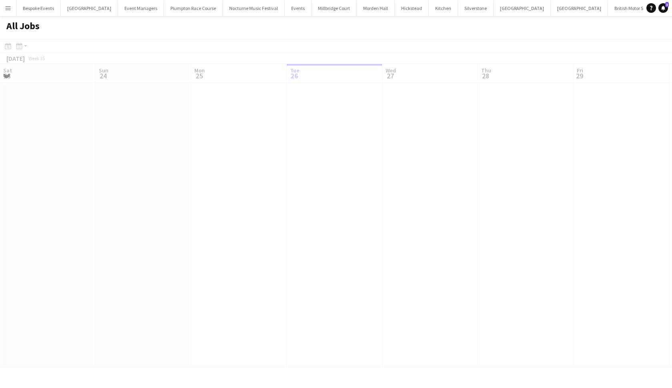
scroll to position [0, 191]
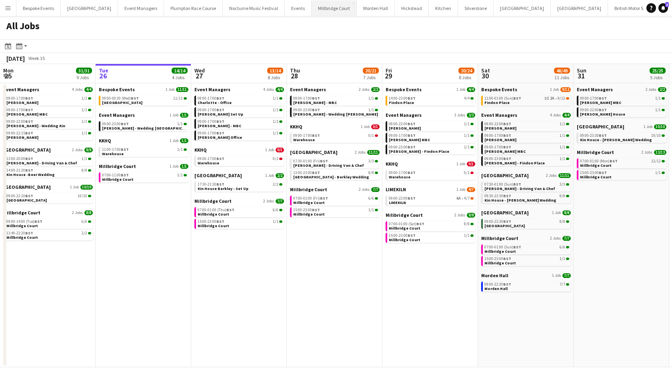
click at [311, 8] on button "[GEOGRAPHIC_DATA]" at bounding box center [333, 8] width 45 height 16
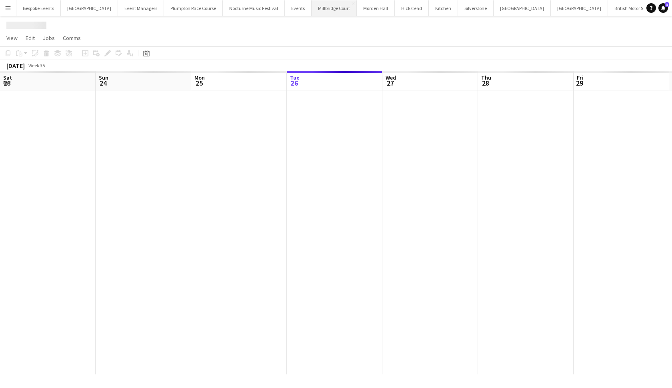
scroll to position [0, 191]
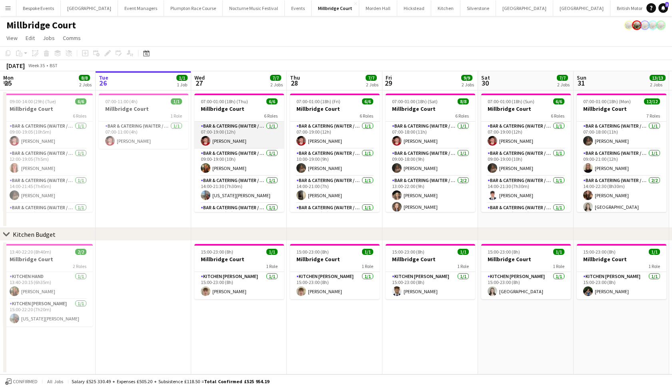
click at [224, 134] on app-card-role "Bar & Catering (Waiter / waitress) [DATE] 07:00-19:00 (12h) [PERSON_NAME]" at bounding box center [239, 135] width 90 height 27
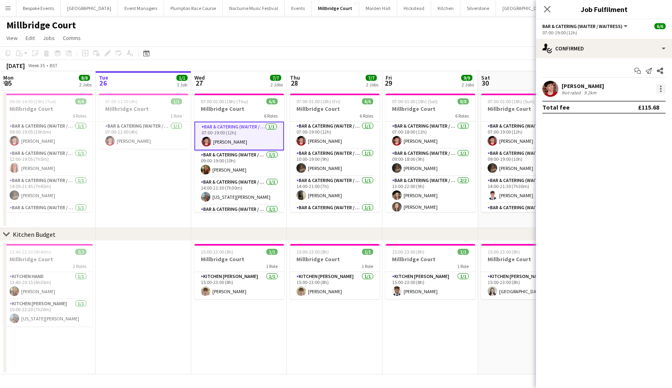
click at [659, 86] on div at bounding box center [661, 89] width 10 height 10
click at [646, 103] on span "Edit fee" at bounding box center [634, 103] width 50 height 7
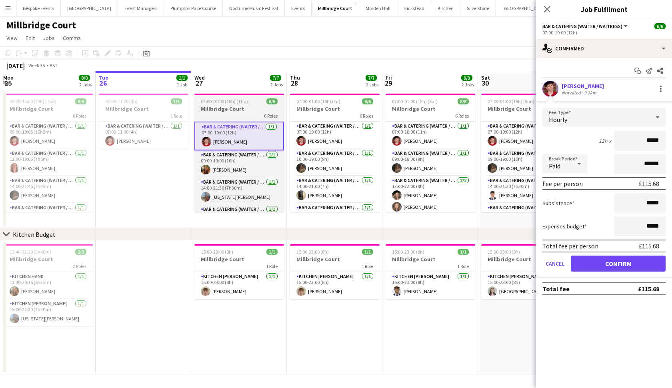
click at [252, 110] on h3 "Millbridge Court" at bounding box center [239, 108] width 90 height 7
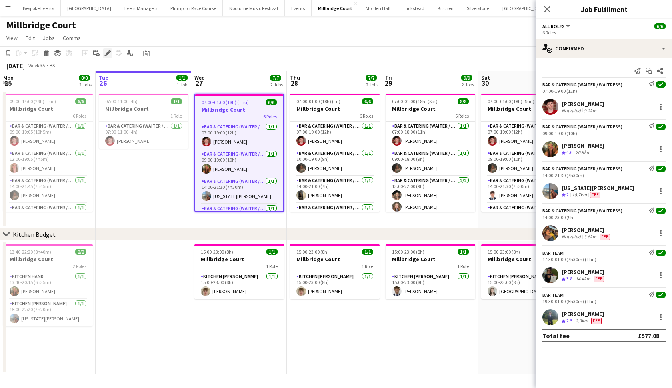
click at [110, 53] on icon "Edit" at bounding box center [107, 53] width 6 height 6
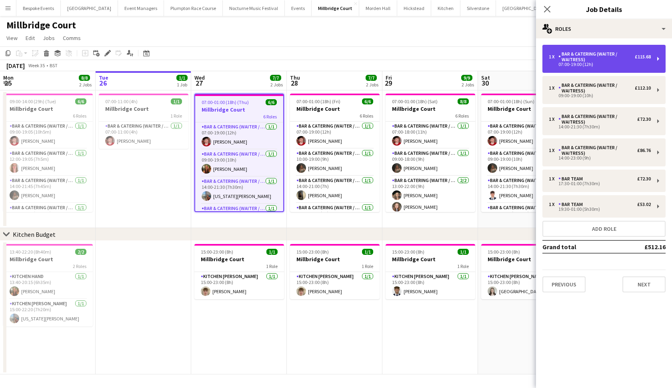
click at [567, 54] on div "Bar & Catering (Waiter / waitress)" at bounding box center [596, 56] width 76 height 11
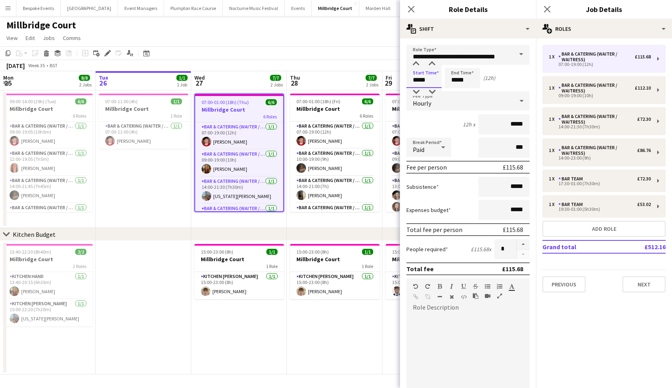
click at [418, 79] on input "*****" at bounding box center [423, 78] width 35 height 20
type input "*****"
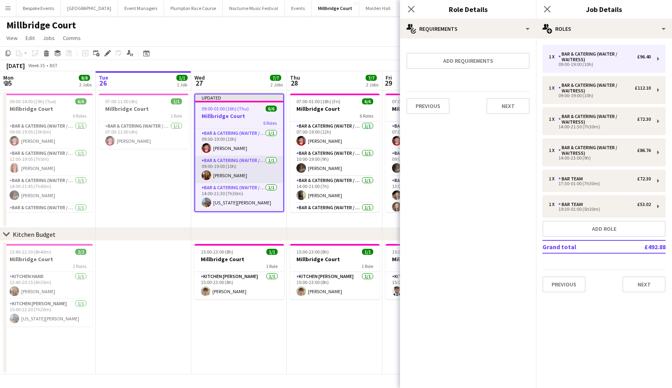
click at [228, 171] on app-card-role "Bar & Catering (Waiter / waitress) [DATE] 09:00-19:00 (10h) [PERSON_NAME]" at bounding box center [239, 169] width 88 height 27
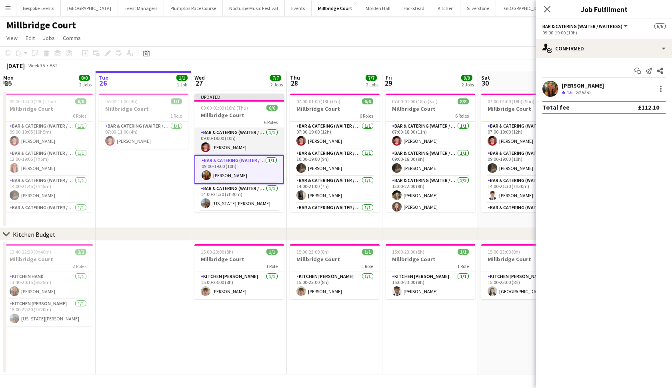
scroll to position [0, 0]
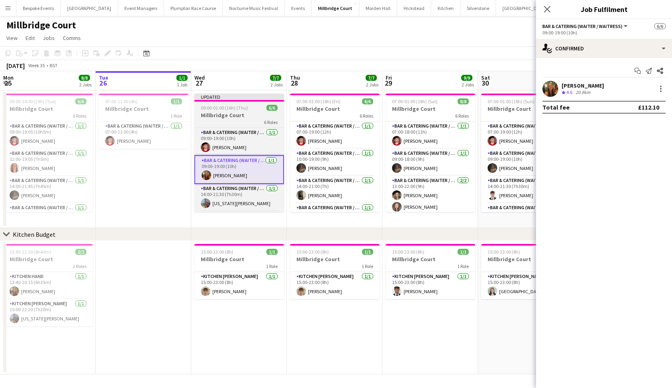
click at [243, 101] on div at bounding box center [239, 101] width 90 height 2
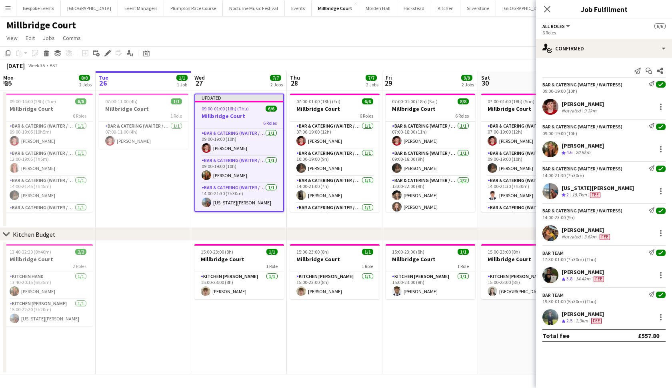
click at [112, 50] on div "Add job Add linked Job Edit Edit linked Job Applicants" at bounding box center [104, 53] width 61 height 10
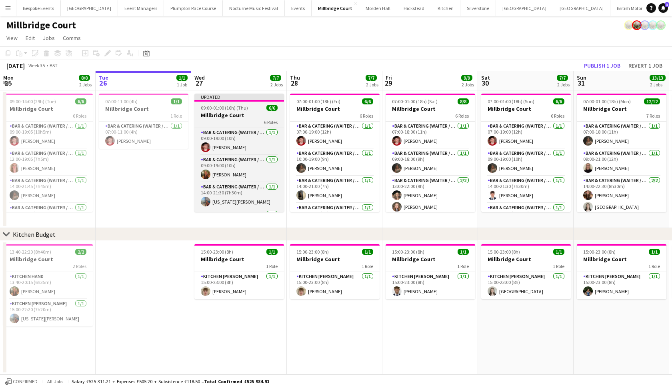
click at [215, 110] on span "09:00-01:00 (16h) (Thu)" at bounding box center [224, 108] width 47 height 6
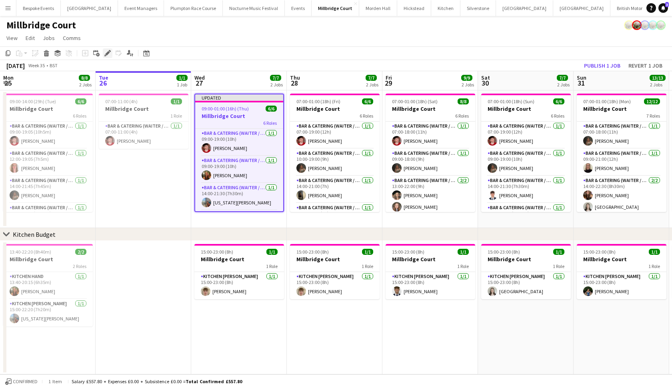
click at [108, 53] on icon at bounding box center [107, 53] width 4 height 4
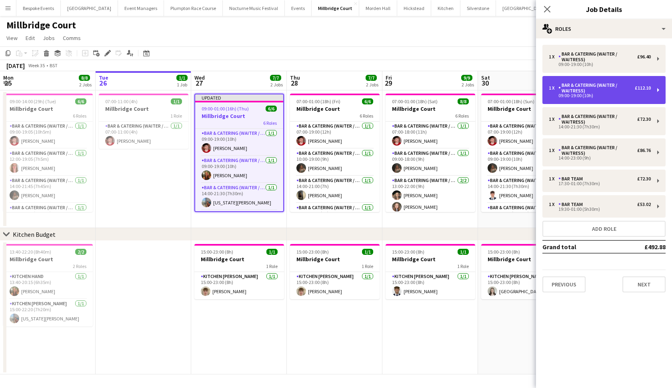
click at [604, 85] on div "Bar & Catering (Waiter / waitress)" at bounding box center [596, 87] width 76 height 11
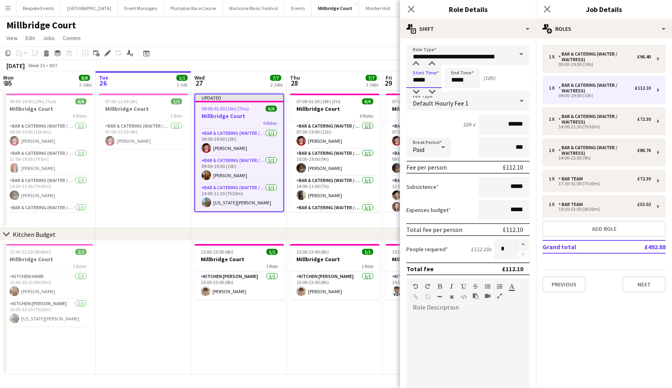
click at [419, 80] on input "*****" at bounding box center [423, 78] width 35 height 20
type input "*****"
click at [457, 80] on input "*****" at bounding box center [462, 78] width 35 height 20
type input "*****"
click at [418, 81] on input "*****" at bounding box center [423, 78] width 35 height 20
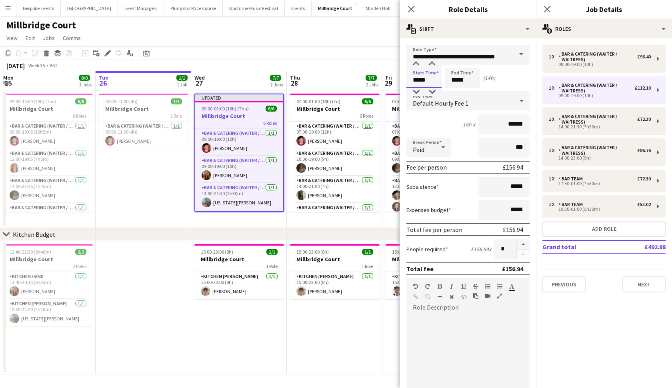
type input "*****"
click at [457, 80] on input "*****" at bounding box center [462, 78] width 35 height 20
type input "*****"
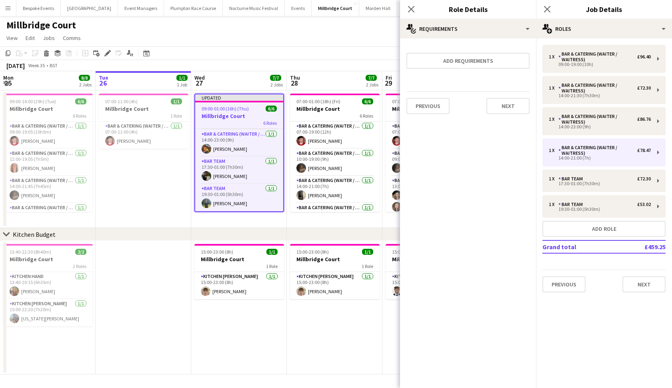
click at [165, 193] on app-date-cell "07:00-11:00 (4h) 1/1 Millbridge Court 1 Role Bar & Catering (Waiter / waitress)…" at bounding box center [144, 159] width 96 height 138
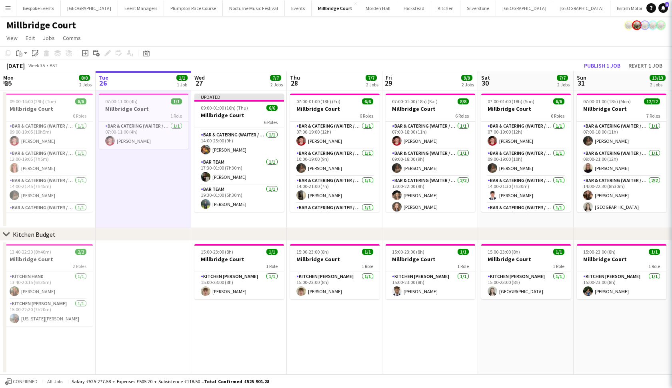
scroll to position [79, 0]
click at [593, 70] on button "Publish 1 job" at bounding box center [602, 65] width 43 height 10
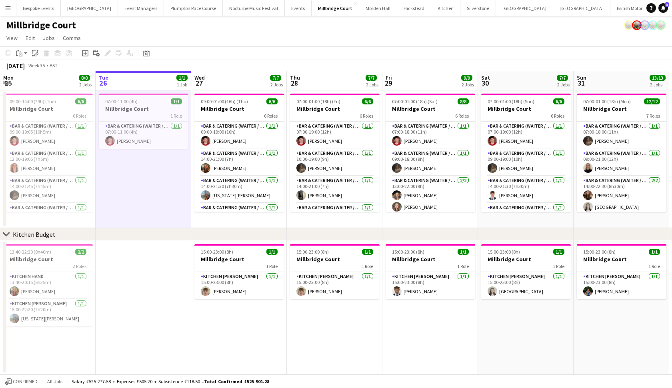
scroll to position [0, 0]
click at [241, 111] on h3 "Millbridge Court" at bounding box center [239, 108] width 90 height 7
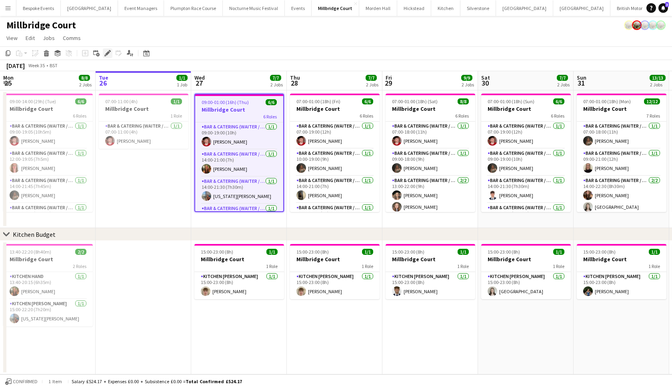
click at [106, 51] on icon "Edit" at bounding box center [107, 53] width 6 height 6
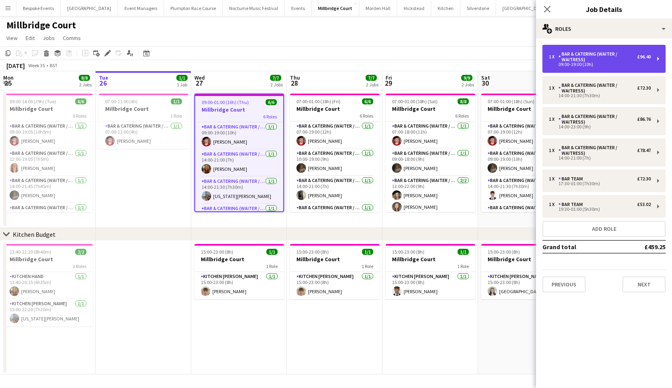
click at [585, 69] on div "1 x Bar & Catering (Waiter / waitress) £96.40 09:00-19:00 (10h)" at bounding box center [603, 59] width 123 height 28
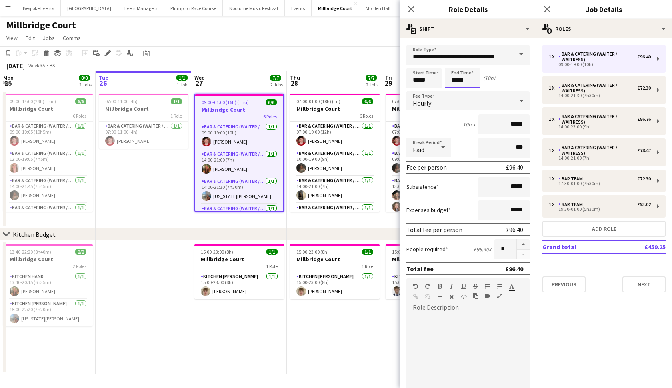
click at [456, 81] on input "*****" at bounding box center [462, 78] width 35 height 20
type input "*****"
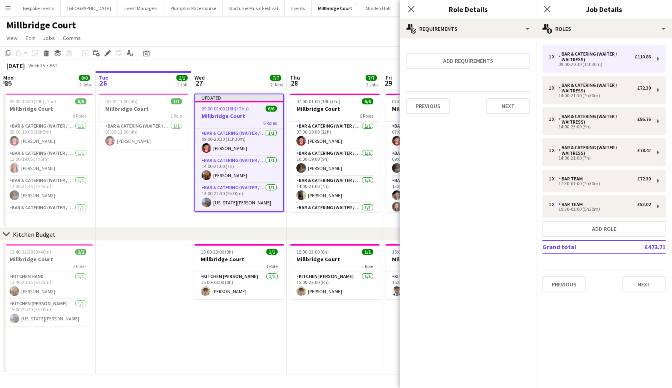
click at [338, 41] on app-page-menu "View Day view expanded Day view collapsed Month view Date picker Jump to [DATE]…" at bounding box center [336, 38] width 672 height 15
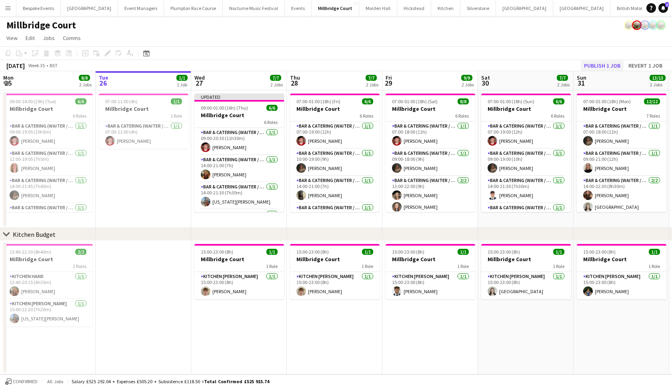
click at [590, 66] on button "Publish 1 job" at bounding box center [602, 65] width 43 height 10
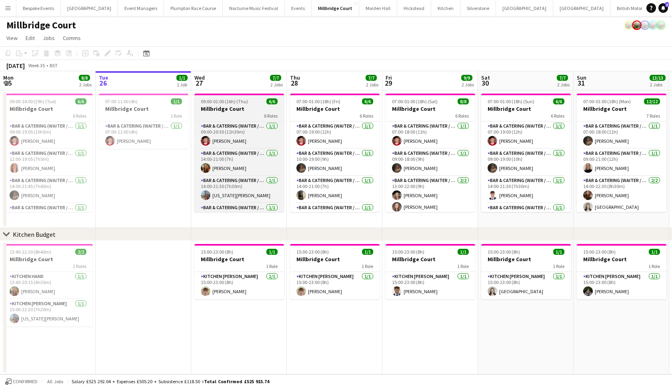
click at [228, 113] on div "6 Roles" at bounding box center [239, 115] width 90 height 6
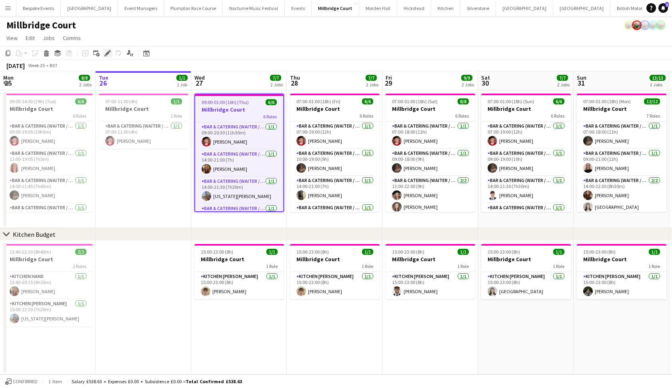
click at [110, 54] on icon "Edit" at bounding box center [107, 53] width 6 height 6
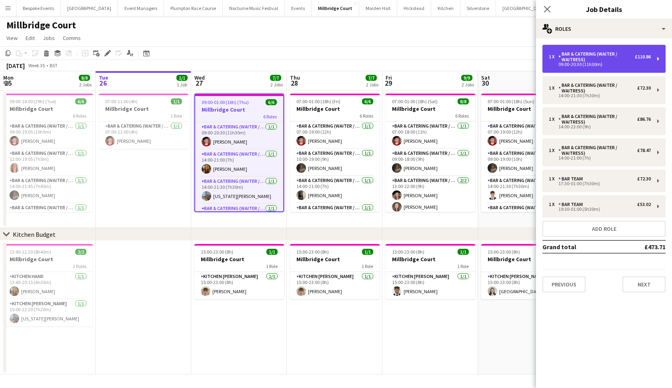
click at [554, 61] on div "1 x Bar & Catering (Waiter / waitress) £110.86" at bounding box center [600, 56] width 102 height 11
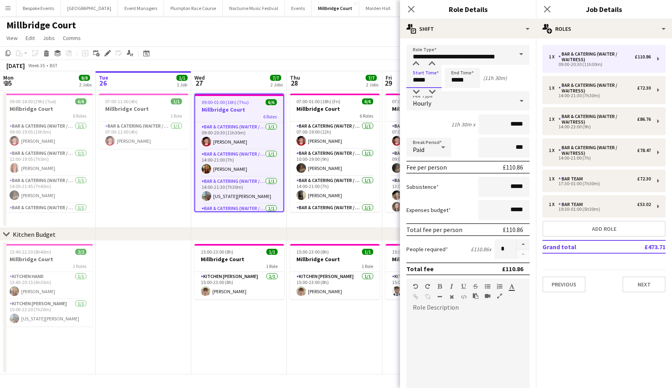
click at [419, 80] on input "*****" at bounding box center [423, 78] width 35 height 20
type input "*****"
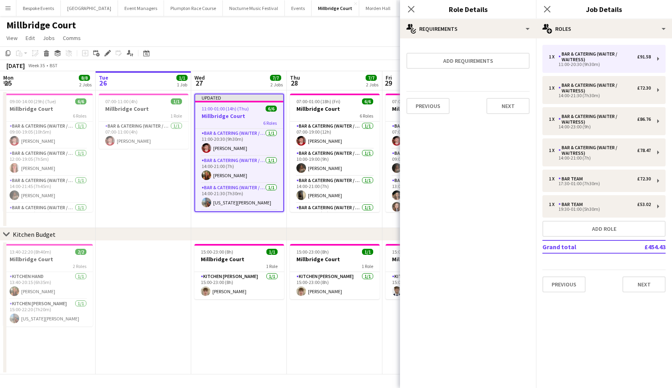
click at [165, 168] on app-date-cell "07:00-11:00 (4h) 1/1 Millbridge Court 1 Role Bar & Catering (Waiter / waitress)…" at bounding box center [144, 159] width 96 height 138
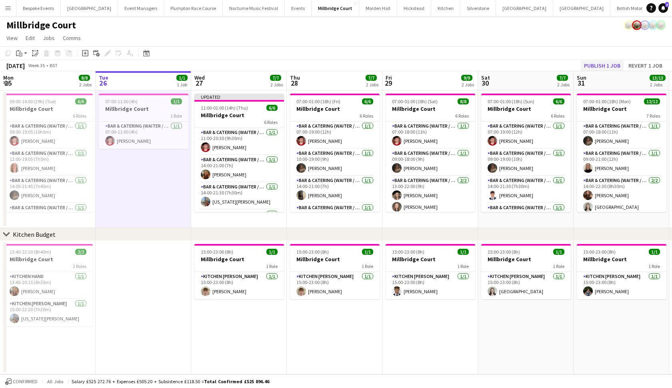
click at [591, 70] on button "Publish 1 job" at bounding box center [602, 65] width 43 height 10
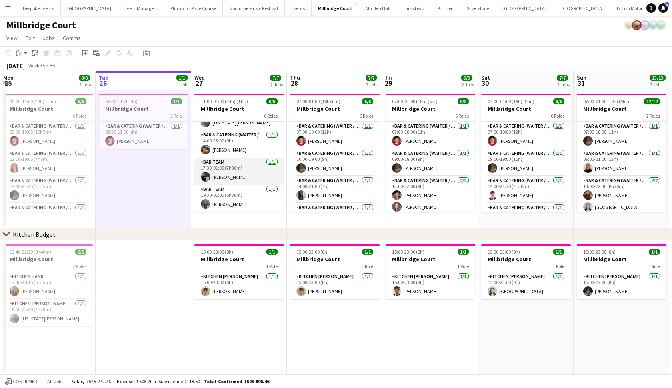
scroll to position [73, 0]
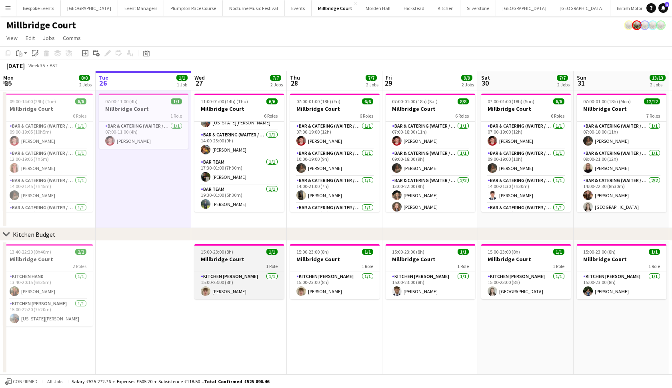
click at [216, 256] on h3 "Millbridge Court" at bounding box center [239, 259] width 90 height 7
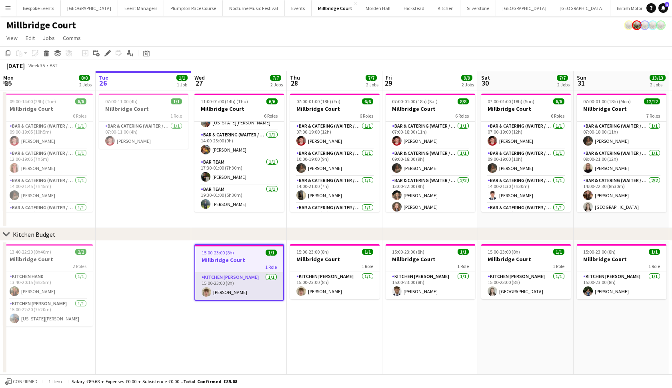
click at [259, 281] on app-card-role "Kitchen [PERSON_NAME] [DATE] 15:00-23:00 (8h) [PERSON_NAME]" at bounding box center [239, 286] width 88 height 27
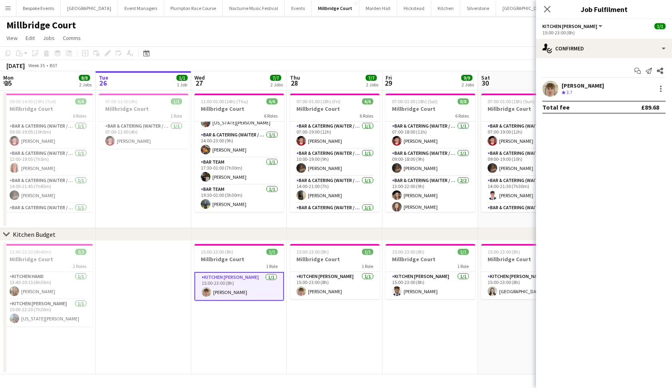
click at [313, 331] on app-date-cell "15:00-23:00 (8h) 1/1 Millbridge Court 1 Role Kitchen [PERSON_NAME] [DATE] 15:00…" at bounding box center [335, 308] width 96 height 134
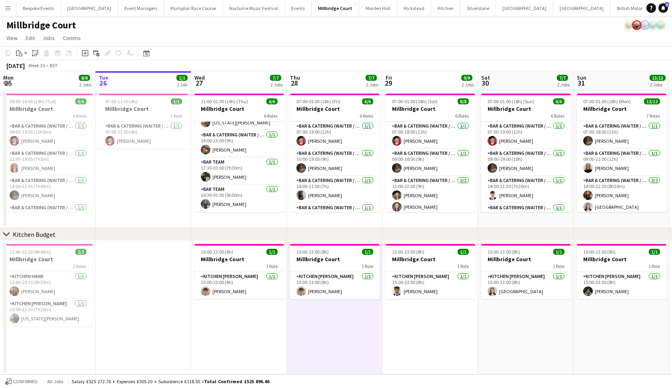
click at [370, 30] on div "Millbridge Court" at bounding box center [336, 23] width 672 height 15
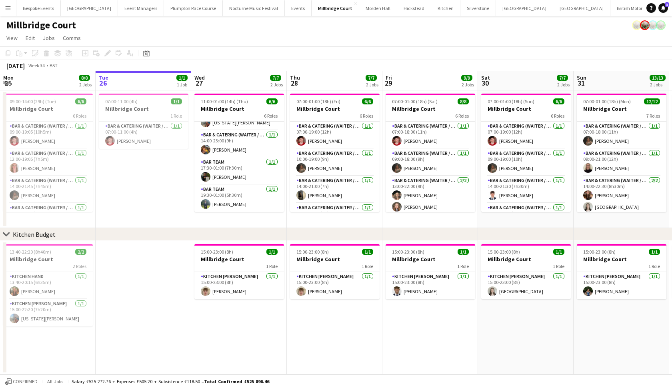
scroll to position [0, 191]
click at [475, 316] on app-date-cell "15:00-23:00 (8h) 1/1 Millbridge Court 1 Role Kitchen [PERSON_NAME] [DATE] 15:00…" at bounding box center [431, 308] width 96 height 134
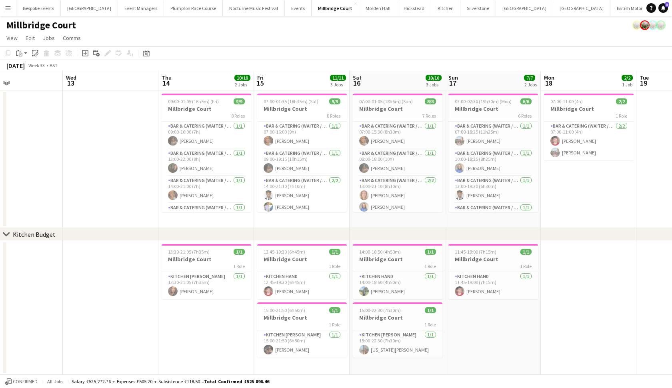
scroll to position [0, 254]
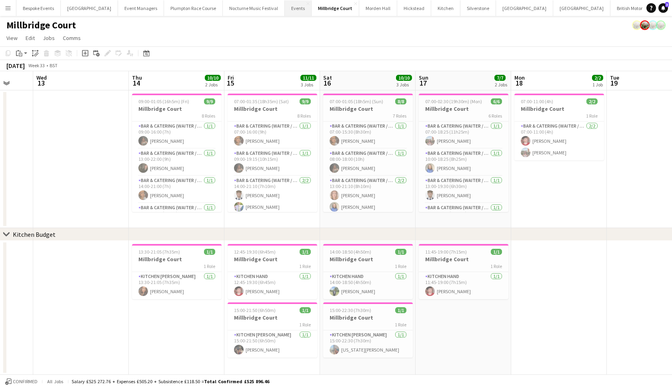
click at [285, 11] on button "Events Close" at bounding box center [298, 8] width 27 height 16
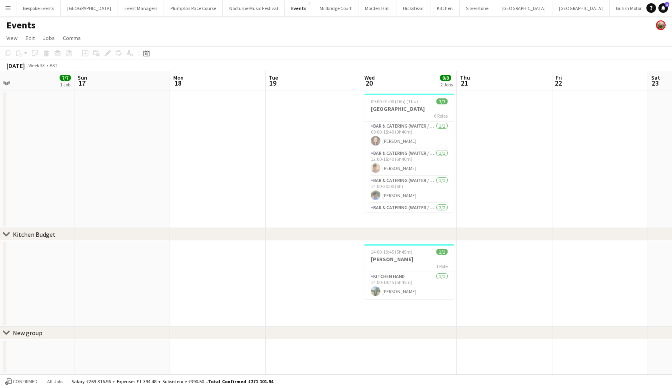
scroll to position [0, 228]
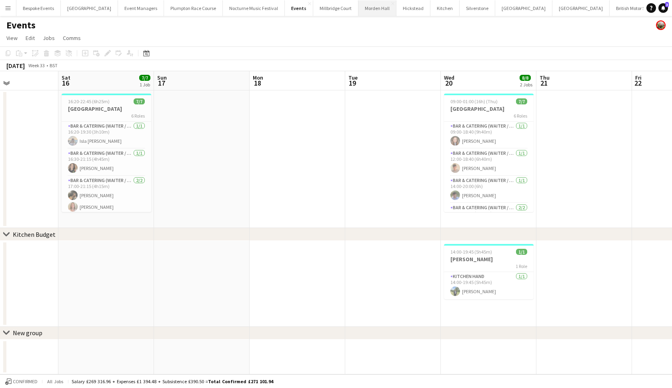
click at [368, 9] on button "[GEOGRAPHIC_DATA] Close" at bounding box center [377, 8] width 38 height 16
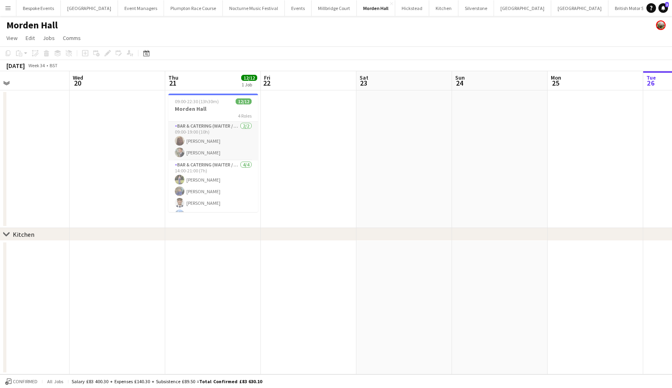
click at [195, 145] on app-card-role "Bar & Catering (Waiter / waitress) [DATE] 09:00-19:00 (10h) Maddie Leader [PERS…" at bounding box center [213, 141] width 90 height 39
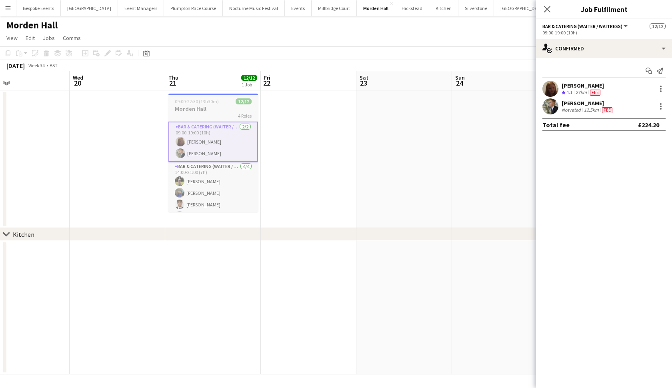
click at [190, 110] on h3 "Morden Hall" at bounding box center [213, 108] width 90 height 7
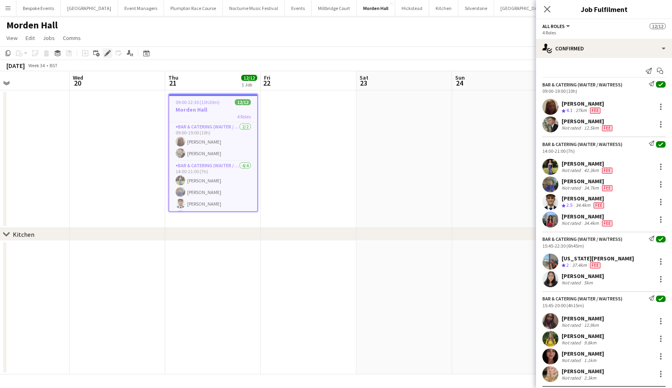
click at [107, 56] on icon "Edit" at bounding box center [107, 53] width 6 height 6
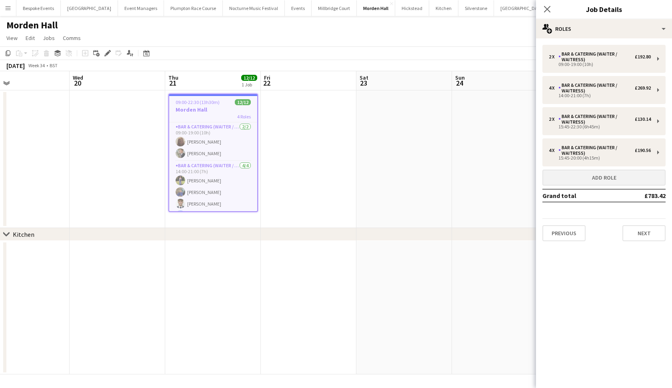
click at [588, 180] on button "Add role" at bounding box center [603, 178] width 123 height 16
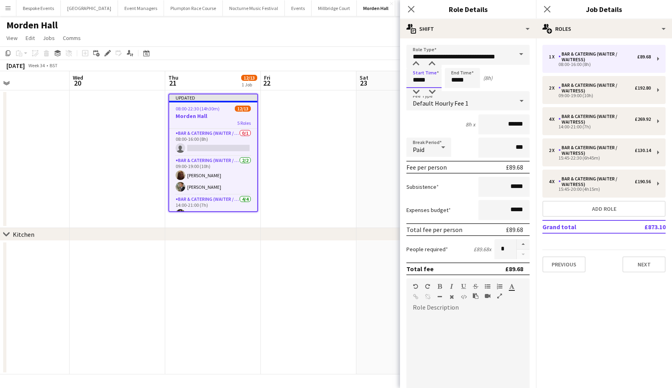
click at [420, 80] on input "*****" at bounding box center [423, 78] width 35 height 20
type input "*****"
click at [457, 80] on input "*****" at bounding box center [462, 78] width 35 height 20
type input "*****"
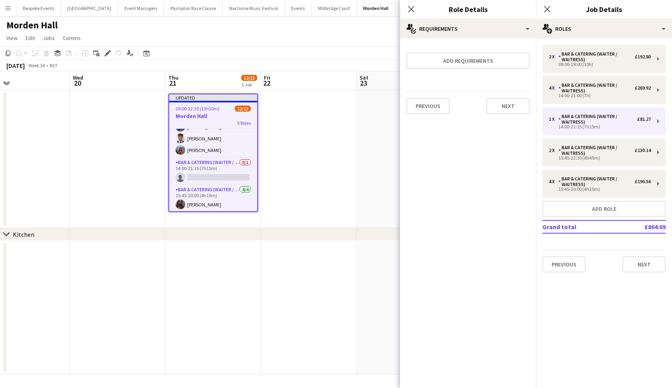
scroll to position [68, 0]
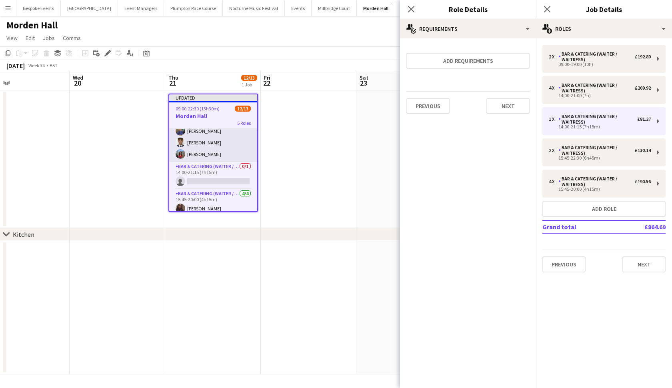
click at [220, 144] on app-card-role "Bar & Catering (Waiter / waitress) [DATE] 14:00-21:00 (7h) [PERSON_NAME] [PERSO…" at bounding box center [213, 131] width 88 height 62
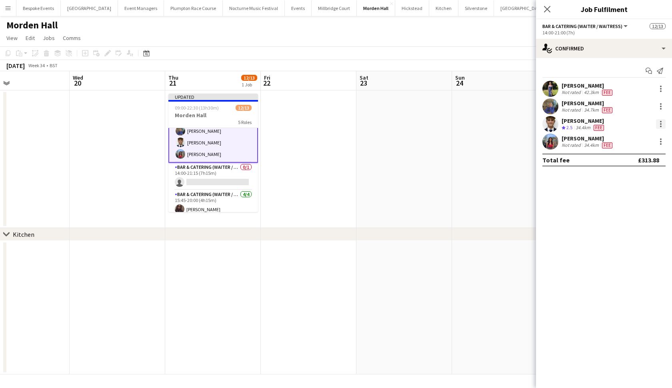
click at [659, 124] on div at bounding box center [661, 124] width 10 height 10
click at [625, 160] on span "Switch crew" at bounding box center [626, 157] width 34 height 7
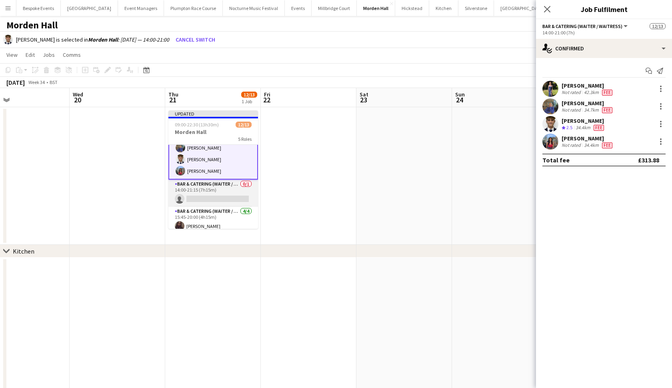
click at [227, 192] on app-card-role "Bar & Catering (Waiter / waitress) 0/1 14:00-21:15 (7h15m) single-neutral-actio…" at bounding box center [213, 193] width 90 height 27
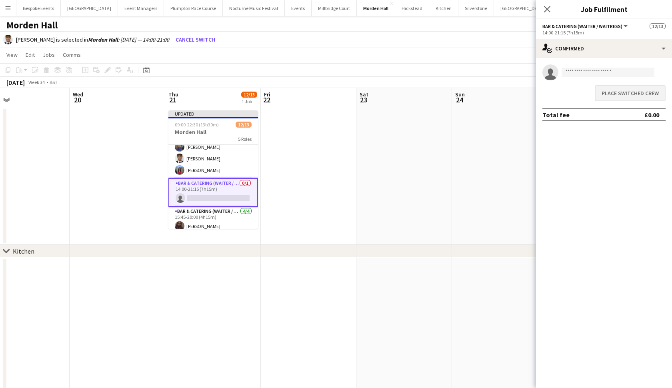
click at [627, 97] on button "Place switched crew" at bounding box center [630, 93] width 71 height 16
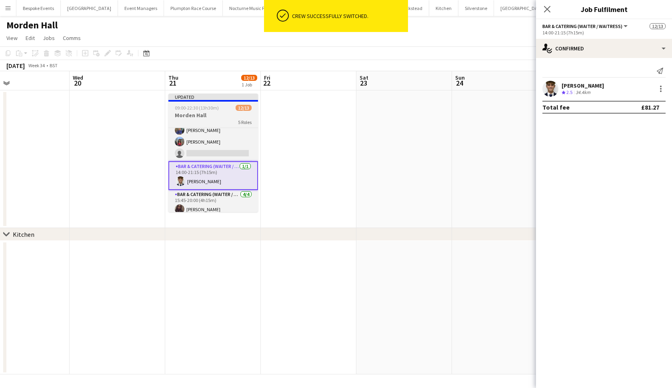
click at [229, 110] on div "09:00-22:30 (13h30m) 12/13" at bounding box center [213, 108] width 90 height 6
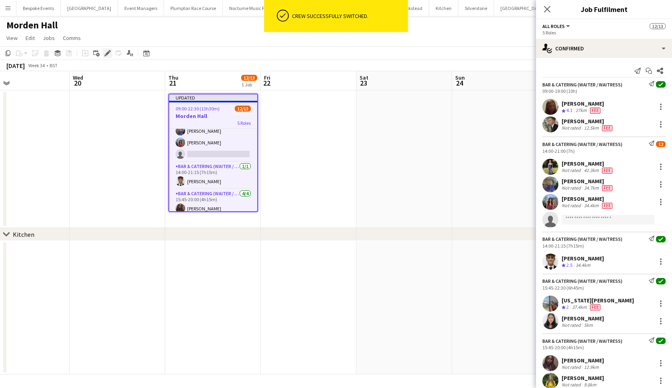
click at [104, 54] on icon "Edit" at bounding box center [107, 53] width 6 height 6
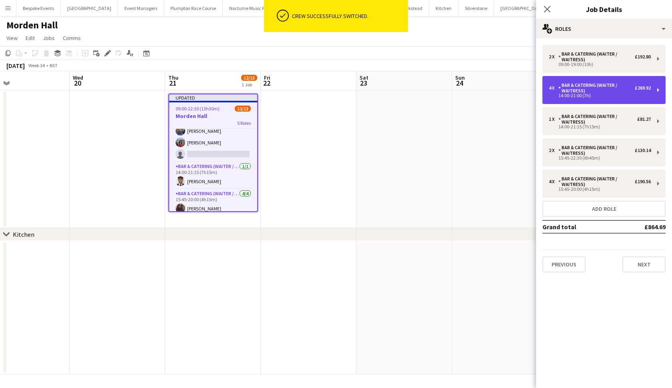
click at [619, 91] on div "Bar & Catering (Waiter / waitress)" at bounding box center [596, 87] width 76 height 11
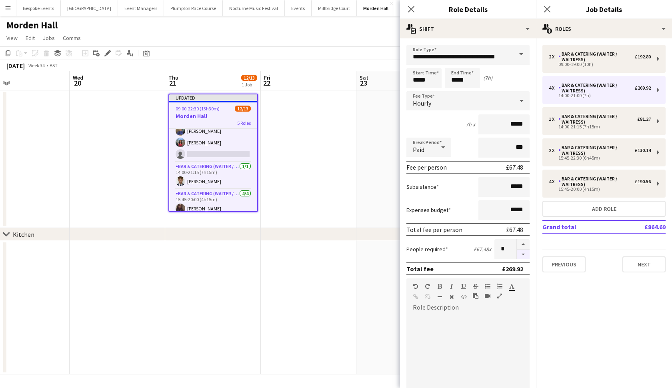
click at [525, 255] on button "button" at bounding box center [523, 255] width 13 height 10
type input "*"
click at [351, 160] on app-date-cell at bounding box center [309, 159] width 96 height 138
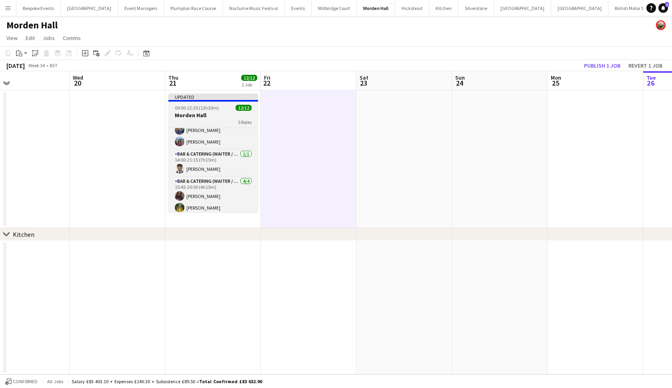
click at [211, 115] on h3 "Morden Hall" at bounding box center [213, 115] width 90 height 7
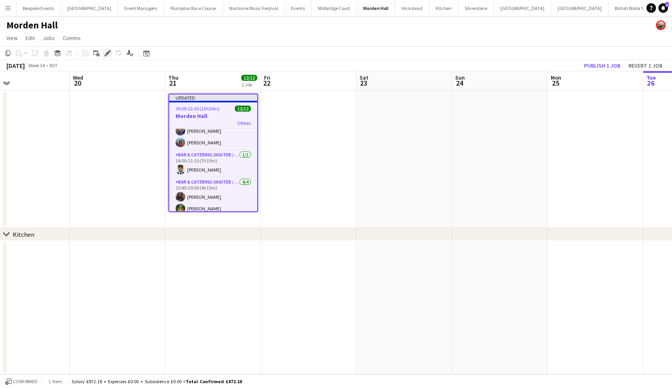
click at [108, 55] on icon "Edit" at bounding box center [107, 53] width 6 height 6
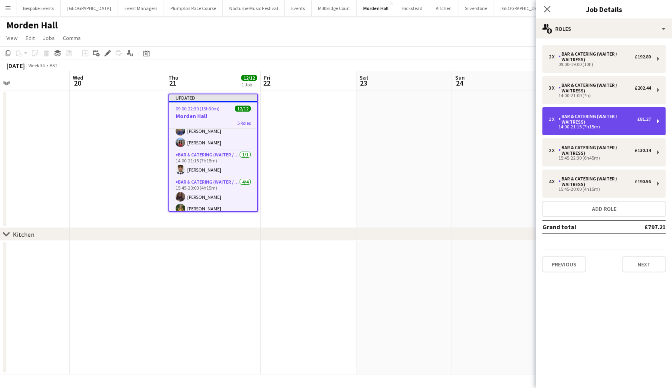
click at [578, 131] on div "1 x Bar & Catering (Waiter / waitress) £81.27 14:00-21:15 (7h15m)" at bounding box center [603, 121] width 123 height 28
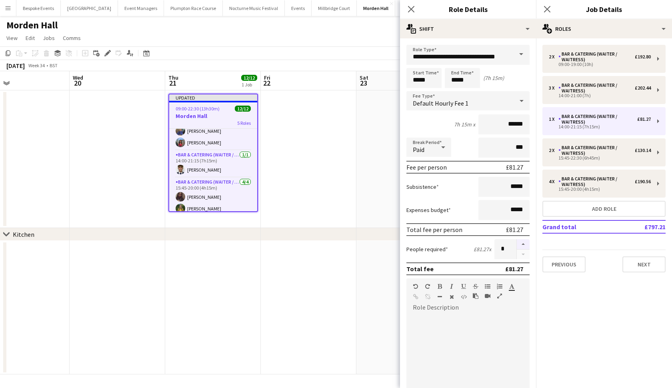
click at [523, 244] on button "button" at bounding box center [523, 244] width 13 height 10
type input "*"
click at [375, 190] on app-date-cell at bounding box center [404, 159] width 96 height 138
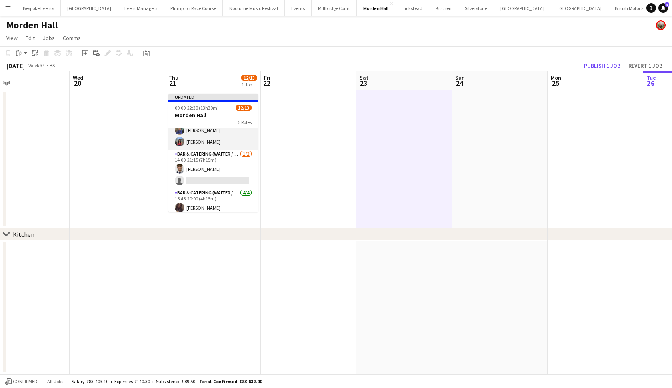
click at [206, 137] on app-card-role "Bar & Catering (Waiter / waitress) [DATE] 14:00-21:00 (7h) [PERSON_NAME] [PERSO…" at bounding box center [213, 124] width 90 height 50
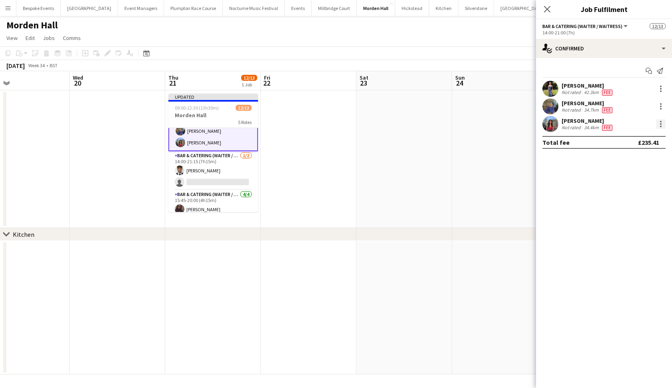
click at [661, 124] on div at bounding box center [661, 124] width 2 height 2
click at [642, 156] on span "Switch crew" at bounding box center [626, 157] width 34 height 7
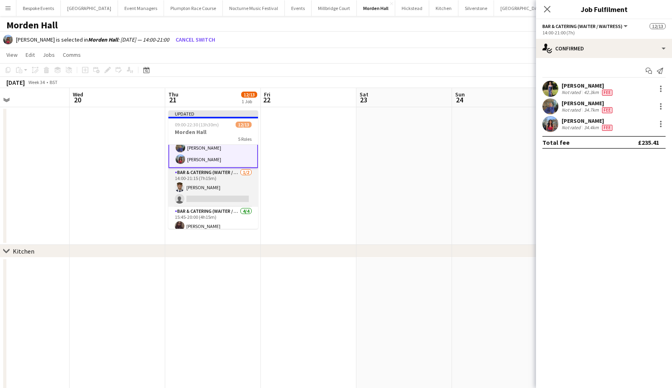
click at [225, 180] on app-card-role "Bar & Catering (Waiter / waitress) [DATE] 14:00-21:15 (7h15m) [PERSON_NAME] sin…" at bounding box center [213, 187] width 90 height 39
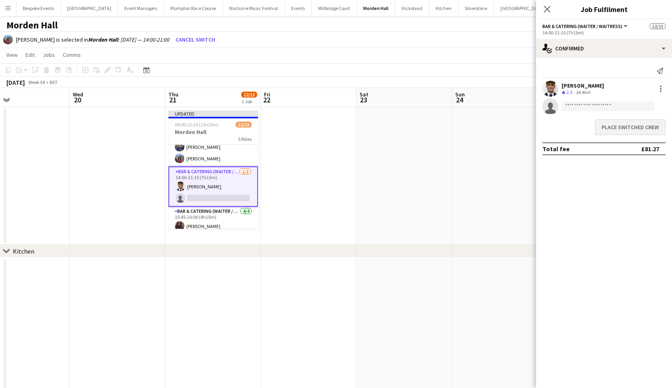
click at [617, 132] on button "Place switched crew" at bounding box center [630, 127] width 71 height 16
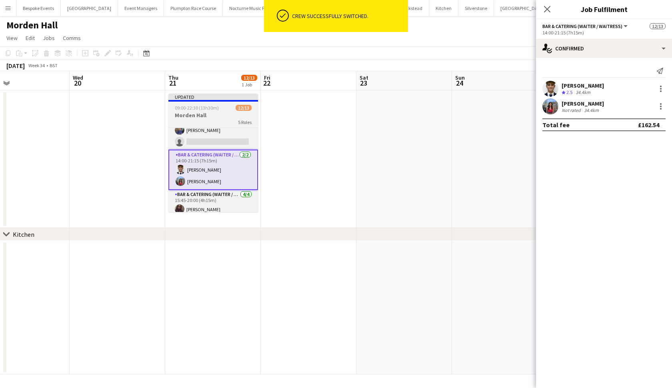
click at [236, 108] on span "12/13" at bounding box center [244, 108] width 16 height 6
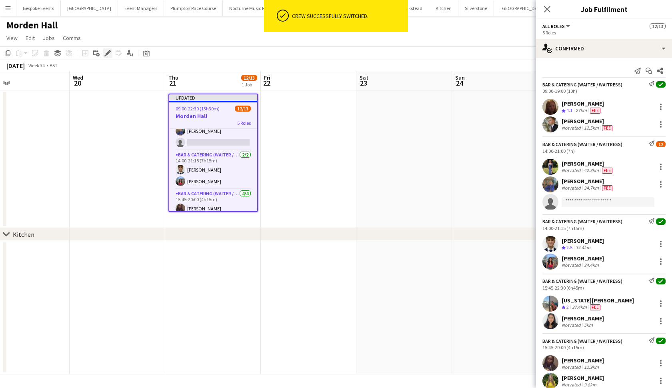
click at [106, 55] on icon "Edit" at bounding box center [107, 53] width 6 height 6
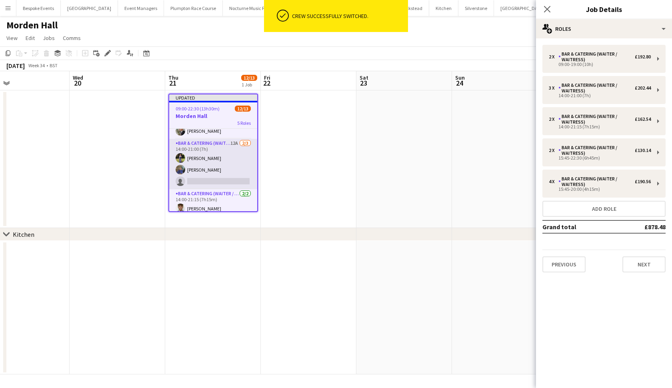
scroll to position [28, 0]
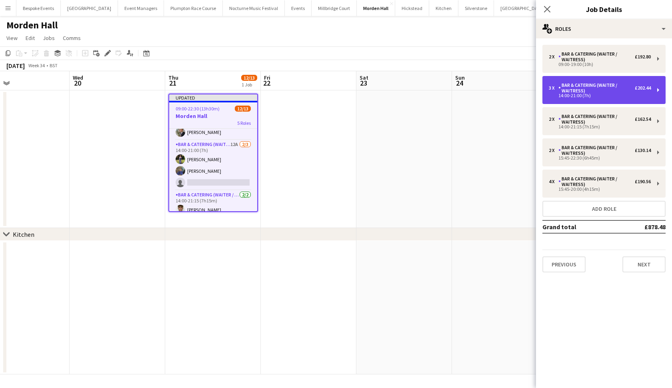
click at [585, 98] on div "3 x Bar & Catering (Waiter / waitress) £202.44 14:00-21:00 (7h)" at bounding box center [603, 90] width 123 height 28
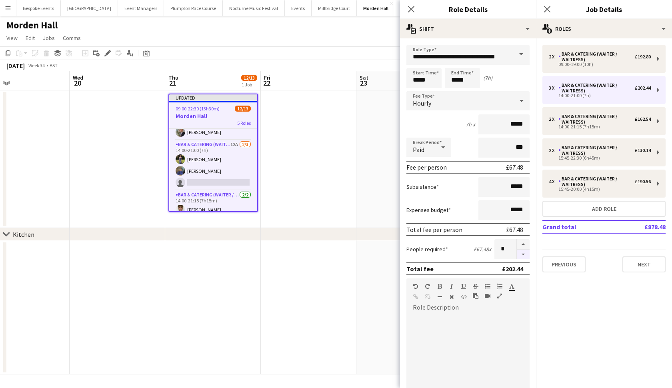
click at [525, 252] on button "button" at bounding box center [523, 255] width 13 height 10
type input "*"
click at [337, 178] on app-date-cell at bounding box center [309, 159] width 96 height 138
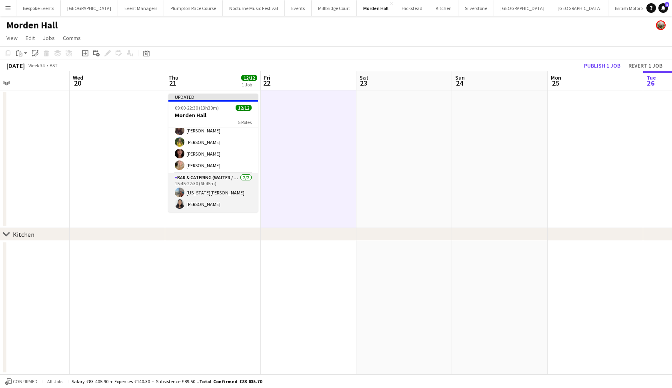
scroll to position [133, 0]
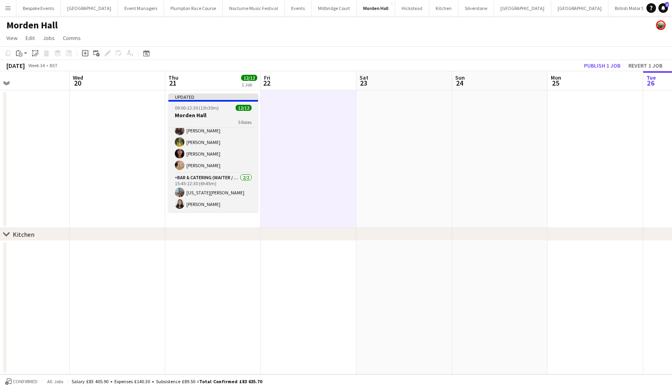
click at [215, 113] on h3 "Morden Hall" at bounding box center [213, 115] width 90 height 7
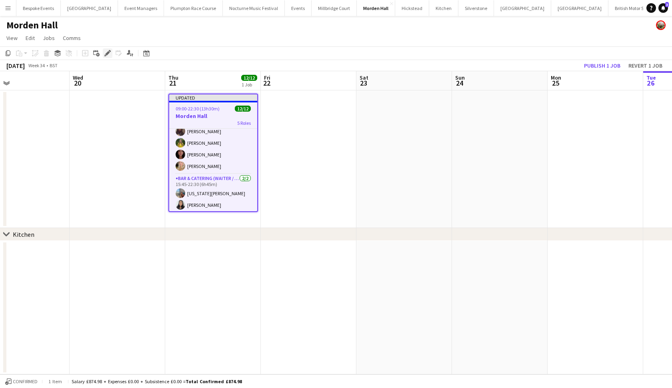
click at [106, 54] on icon at bounding box center [107, 53] width 4 height 4
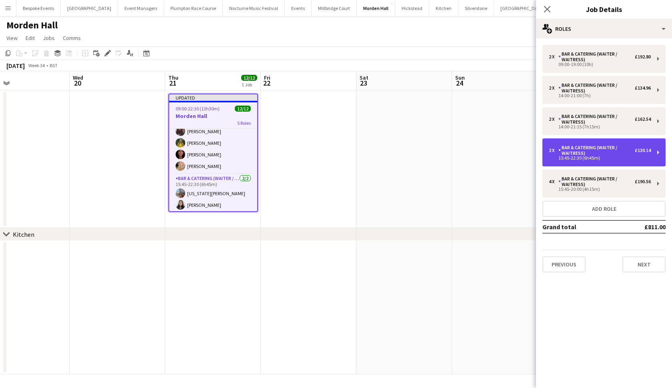
click at [610, 165] on div "2 x Bar & Catering (Waiter / waitress) £130.14 15:45-22:30 (6h45m)" at bounding box center [603, 152] width 123 height 28
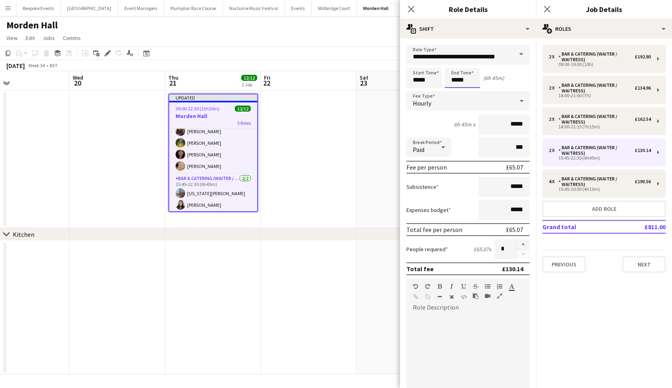
click at [468, 77] on body "Menu Boards Boards Boards All jobs Status Workforce Workforce My Workforce Recr…" at bounding box center [336, 194] width 672 height 388
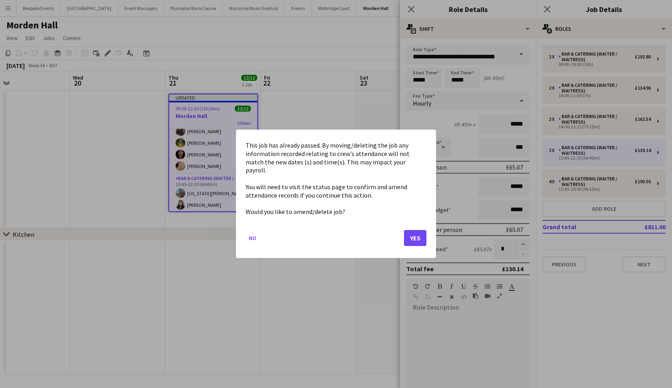
click at [417, 236] on button "Yes" at bounding box center [415, 238] width 22 height 16
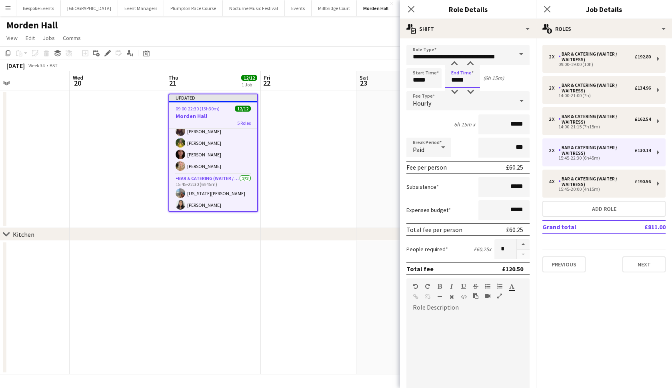
type input "*****"
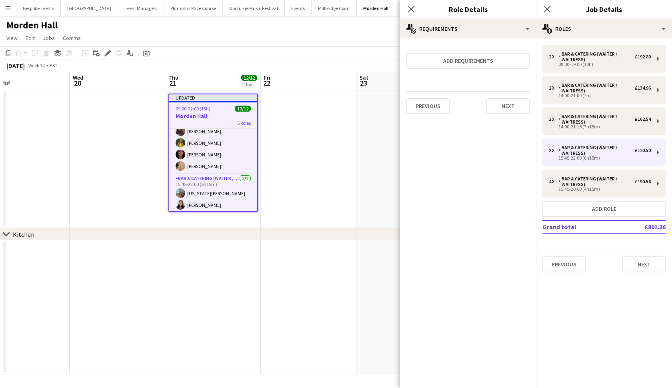
click at [284, 228] on div "chevron-right Kitchen Sun 17 Mon 18 Tue 19 Wed 20 Thu 21 12/12 1 Job Fri 22 Sat…" at bounding box center [336, 222] width 672 height 303
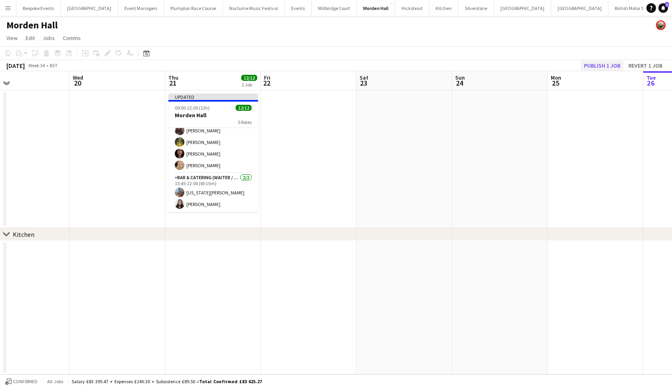
click at [589, 64] on button "Publish 1 job" at bounding box center [602, 65] width 43 height 10
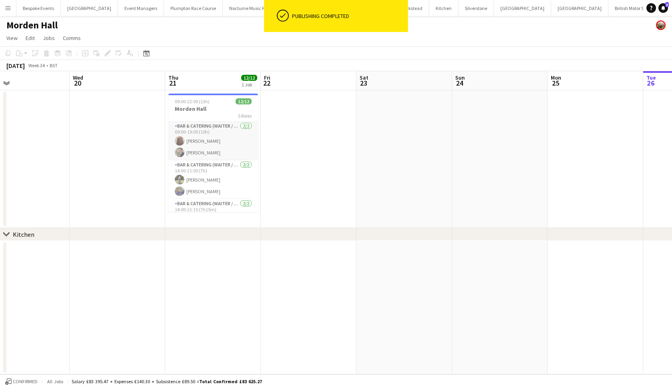
scroll to position [0, 0]
click at [195, 135] on app-card-role "Bar & Catering (Waiter / waitress) [DATE] 09:00-19:00 (10h) Maddie Leader [PERS…" at bounding box center [213, 141] width 90 height 39
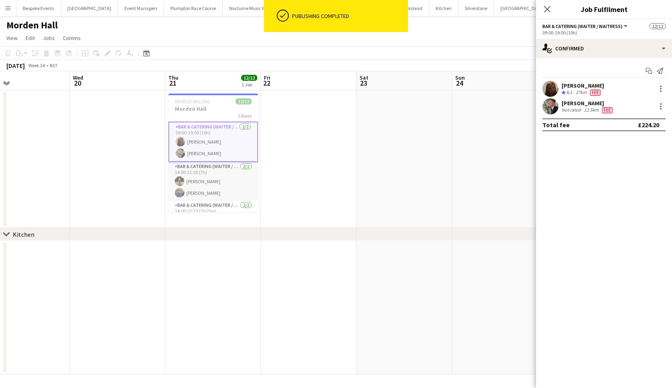
click at [195, 171] on app-card-role "Bar & Catering (Waiter / waitress) [DATE] 14:00-21:00 (7h) [PERSON_NAME] [PERSO…" at bounding box center [213, 181] width 90 height 39
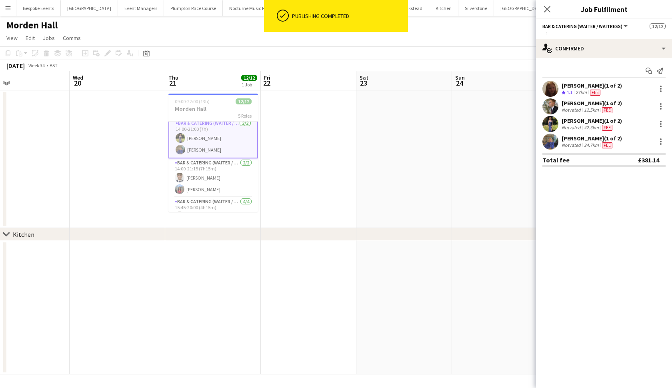
click at [195, 171] on app-card-role "Bar & Catering (Waiter / waitress) [DATE] 14:00-21:15 (7h15m) [PERSON_NAME] Ais…" at bounding box center [213, 177] width 90 height 39
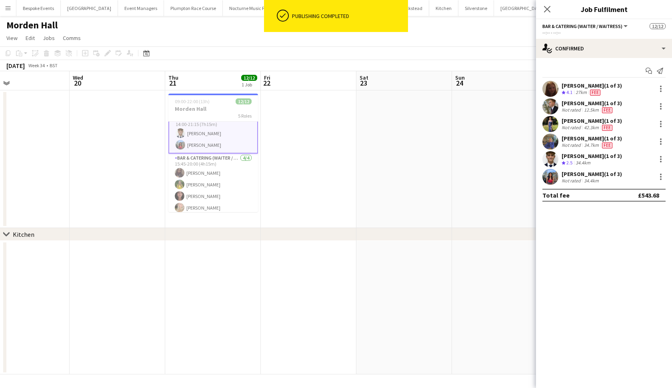
click at [195, 171] on app-card-role "Bar & Catering (Waiter / waitress) [DATE] 15:45-20:00 (4h15m) [PERSON_NAME] [PE…" at bounding box center [213, 185] width 90 height 62
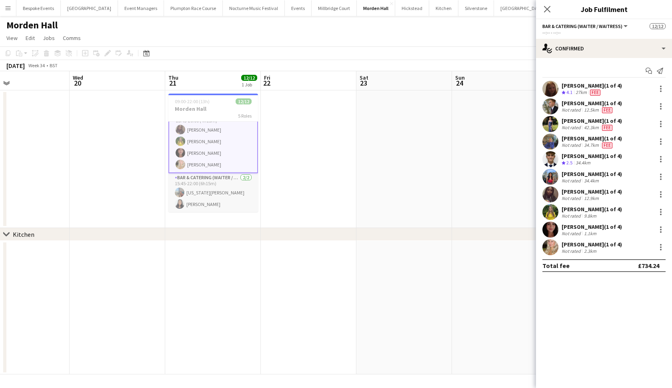
scroll to position [131, 0]
click at [194, 192] on app-card-role "Bar & Catering (Waiter / waitress) [DATE] 15:45-22:00 (6h15m) [US_STATE][PERSON…" at bounding box center [213, 192] width 90 height 39
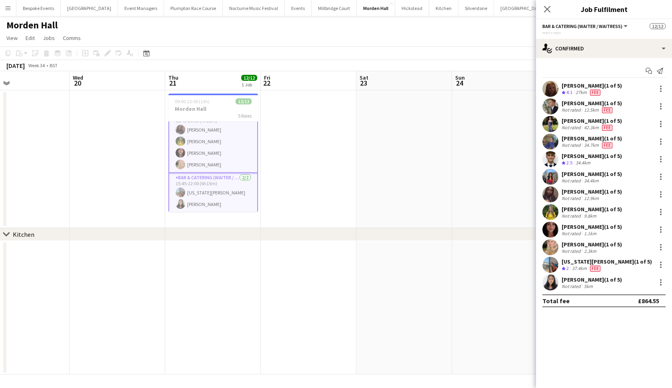
click at [351, 150] on app-date-cell at bounding box center [309, 159] width 96 height 138
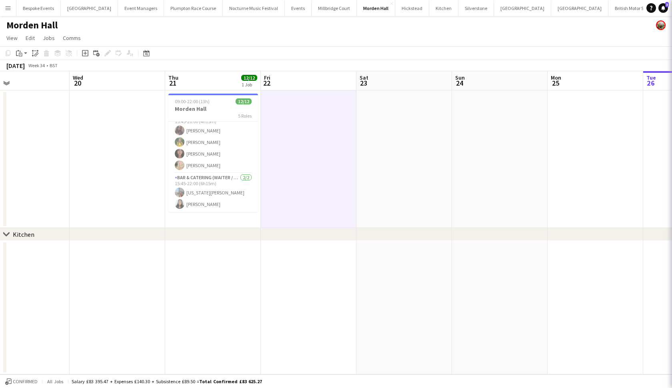
scroll to position [127, 0]
click at [551, 10] on button "[GEOGRAPHIC_DATA] Close" at bounding box center [579, 8] width 57 height 16
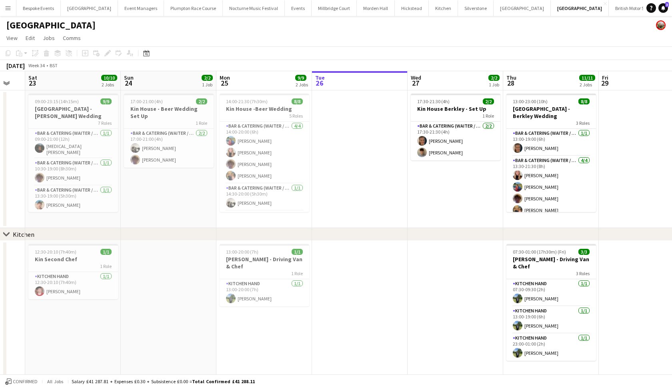
scroll to position [0, 165]
click at [293, 151] on app-card-role "Bar & Catering (Waiter / waitress) [DATE] 14:00-20:00 (6h) [PERSON_NAME] [PERSO…" at bounding box center [265, 153] width 90 height 62
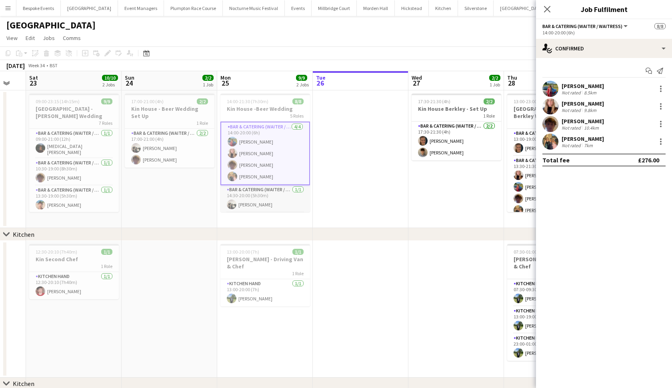
click at [269, 186] on app-card-role "Bar & Catering (Waiter / waitress) [DATE] 14:30-20:00 (5h30m) [PERSON_NAME]" at bounding box center [265, 198] width 90 height 27
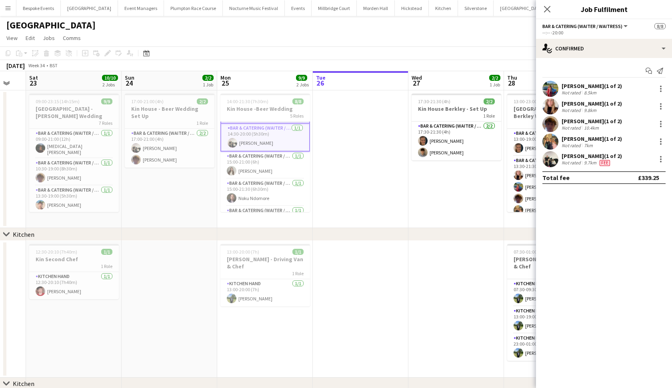
scroll to position [72, 0]
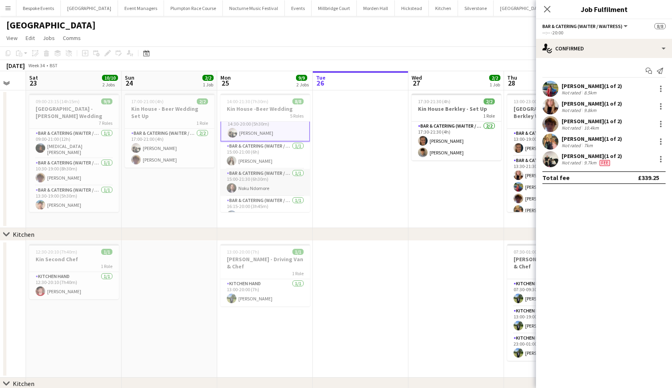
click at [269, 186] on app-card-role "Bar & Catering (Waiter / waitress) [DATE] 15:00-21:30 (6h30m) Noku Ndomore" at bounding box center [265, 182] width 90 height 27
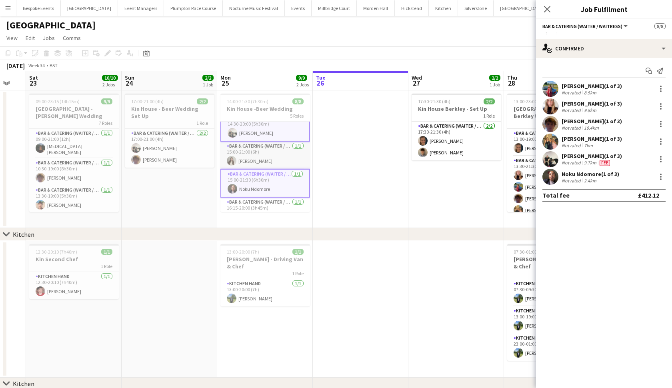
click at [263, 160] on app-card-role "Bar & Catering (Waiter / waitress) [DATE] 15:00-21:00 (6h) [PERSON_NAME]" at bounding box center [265, 155] width 90 height 27
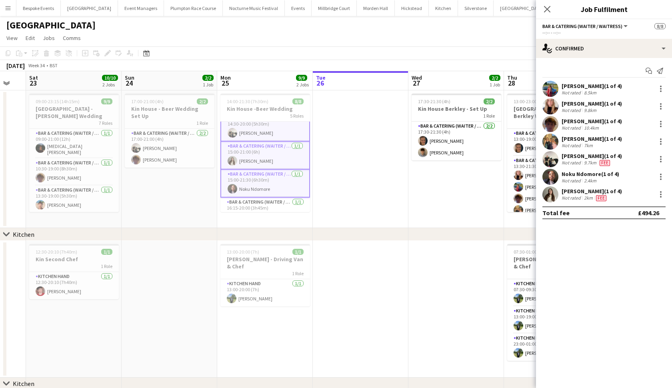
scroll to position [84, 0]
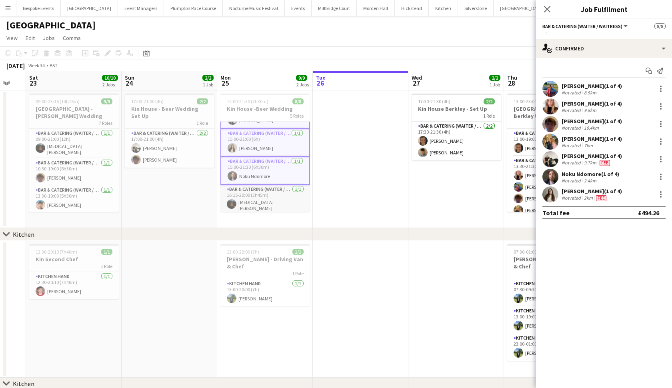
click at [254, 199] on app-card-role "Bar & Catering (Waiter / waitress) [DATE] 16:15-20:00 (3h45m) [MEDICAL_DATA][PE…" at bounding box center [265, 200] width 90 height 30
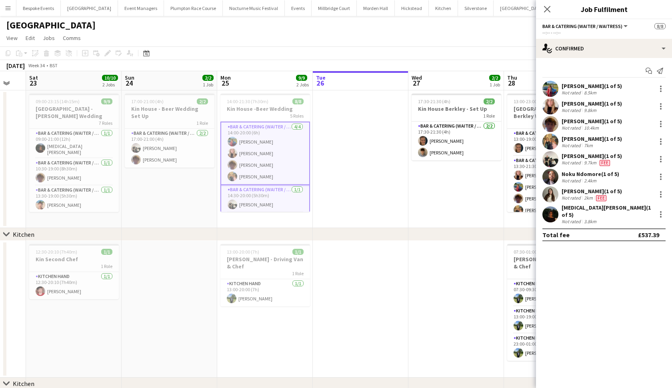
scroll to position [0, 0]
click at [261, 291] on app-card-role "Kitchen Hand [DATE] 13:00-20:00 (7h) [PERSON_NAME]" at bounding box center [265, 292] width 90 height 27
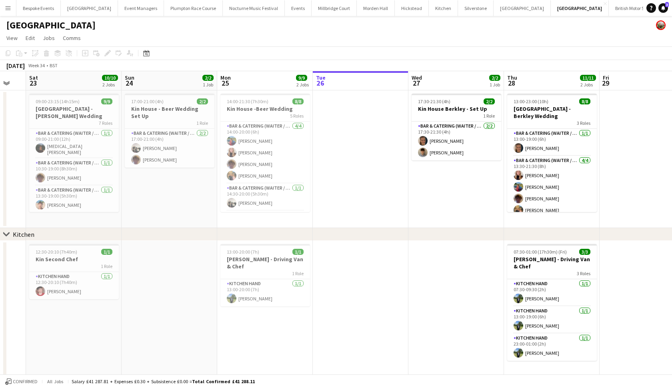
click at [261, 291] on app-card-role "Kitchen Hand [DATE] 13:00-20:00 (7h) [PERSON_NAME]" at bounding box center [265, 292] width 90 height 27
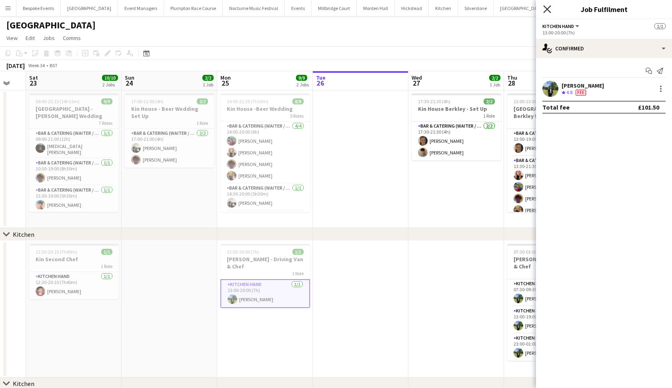
click at [547, 10] on icon "Close pop-in" at bounding box center [547, 9] width 8 height 8
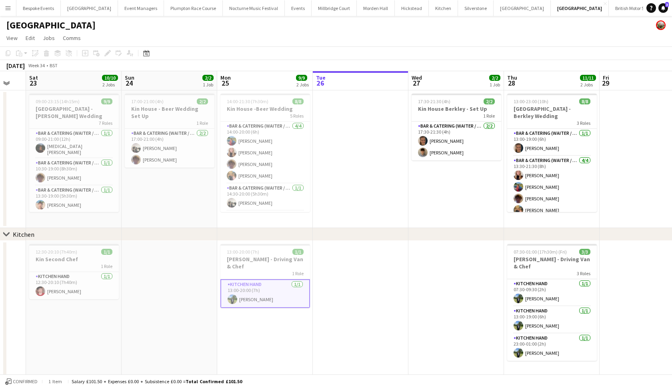
click at [659, 8] on button "KKHQ Close" at bounding box center [672, 8] width 26 height 16
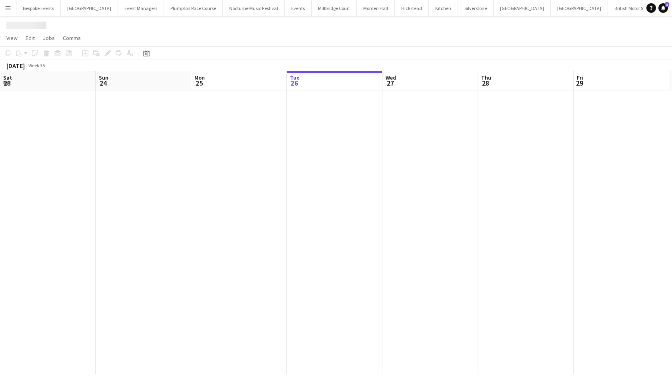
scroll to position [0, 191]
